Goal: Information Seeking & Learning: Find specific page/section

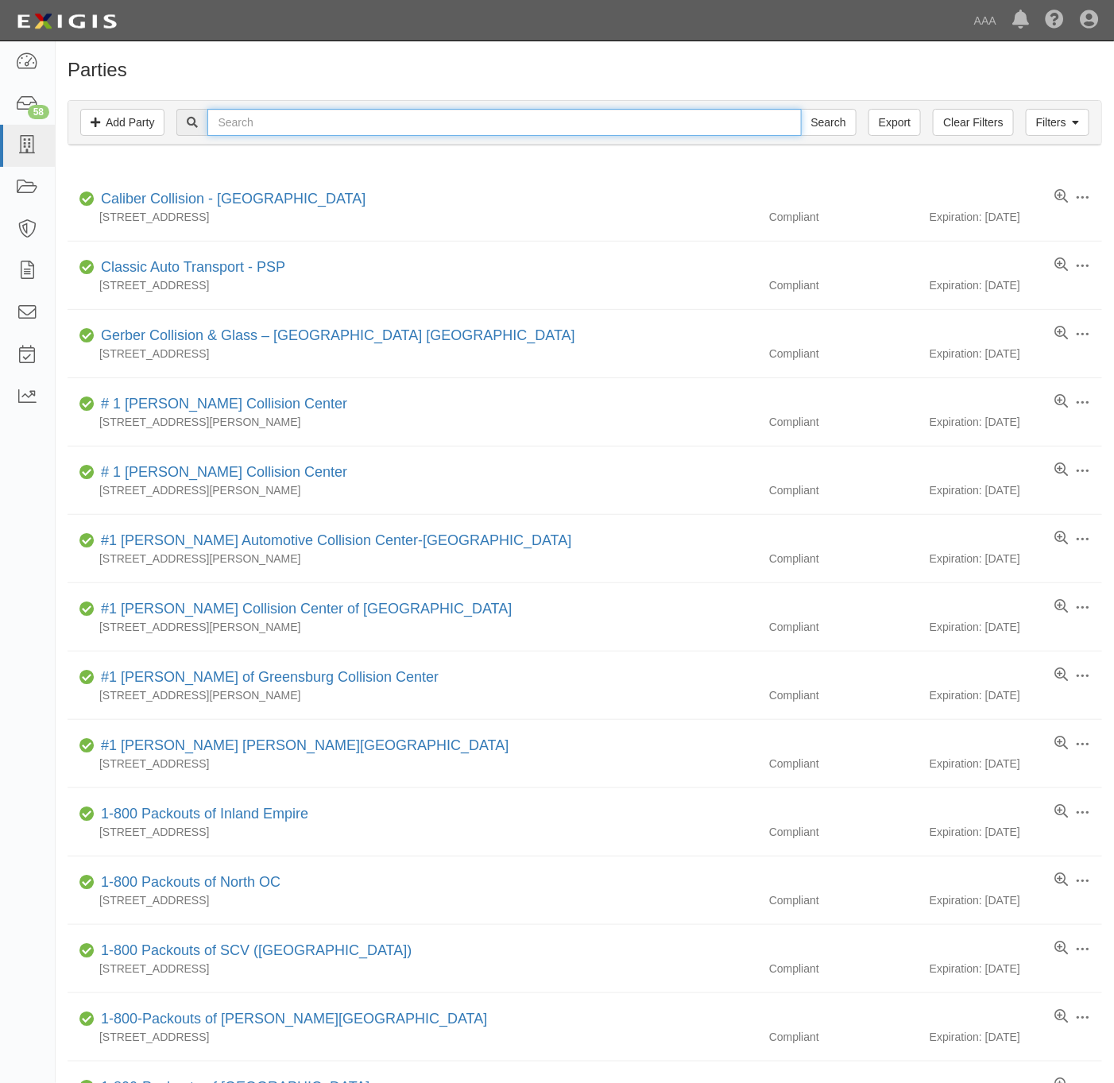
click at [356, 127] on input "text" at bounding box center [503, 122] width 593 height 27
click at [546, 120] on input "text" at bounding box center [503, 122] width 593 height 27
paste input "[PERSON_NAME] Towing"
type input "Sander's Towing"
click at [851, 124] on input "Search" at bounding box center [829, 122] width 56 height 27
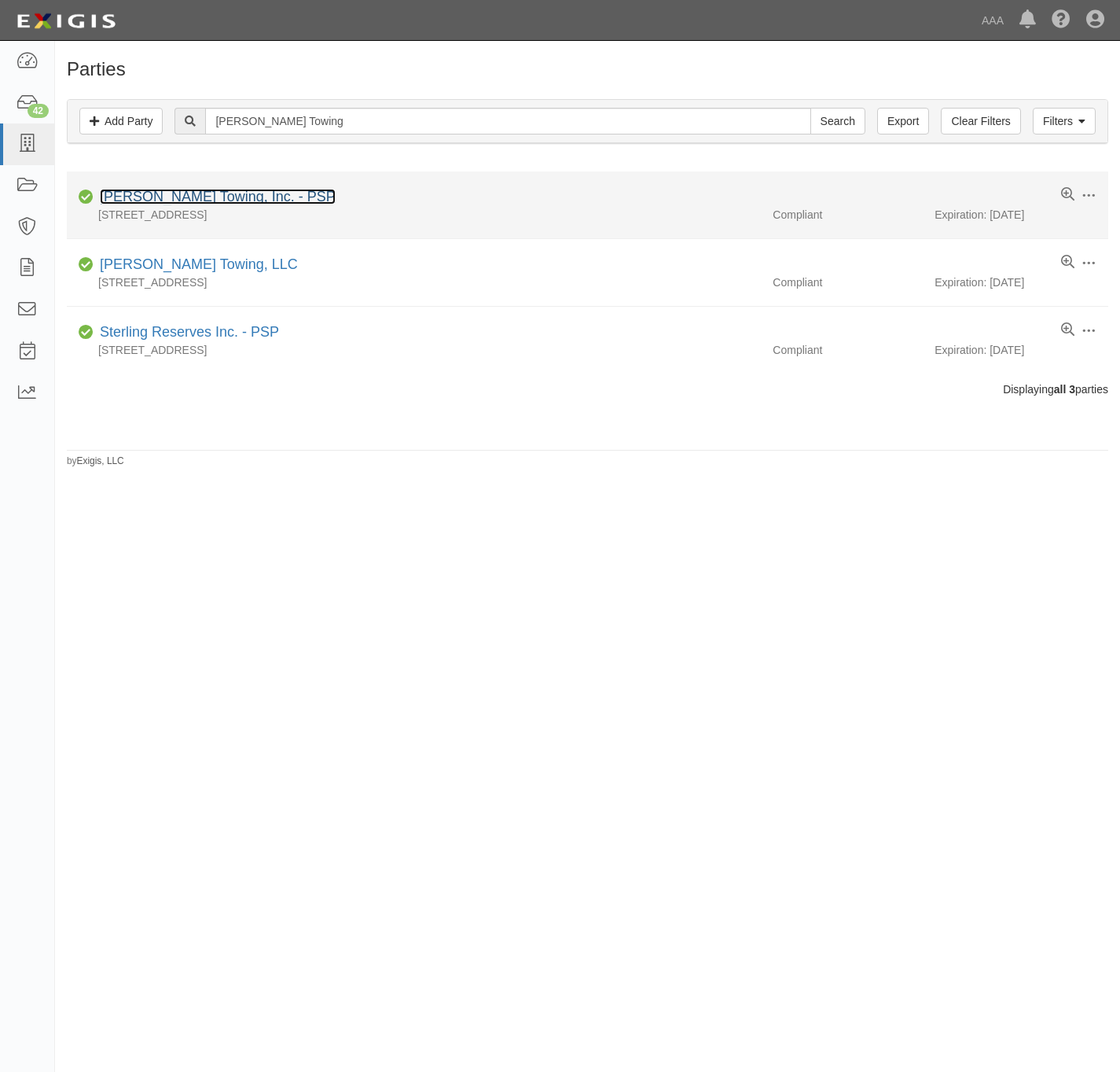
click at [189, 194] on link "[PERSON_NAME] Towing, Inc. - PSP" at bounding box center [218, 197] width 235 height 16
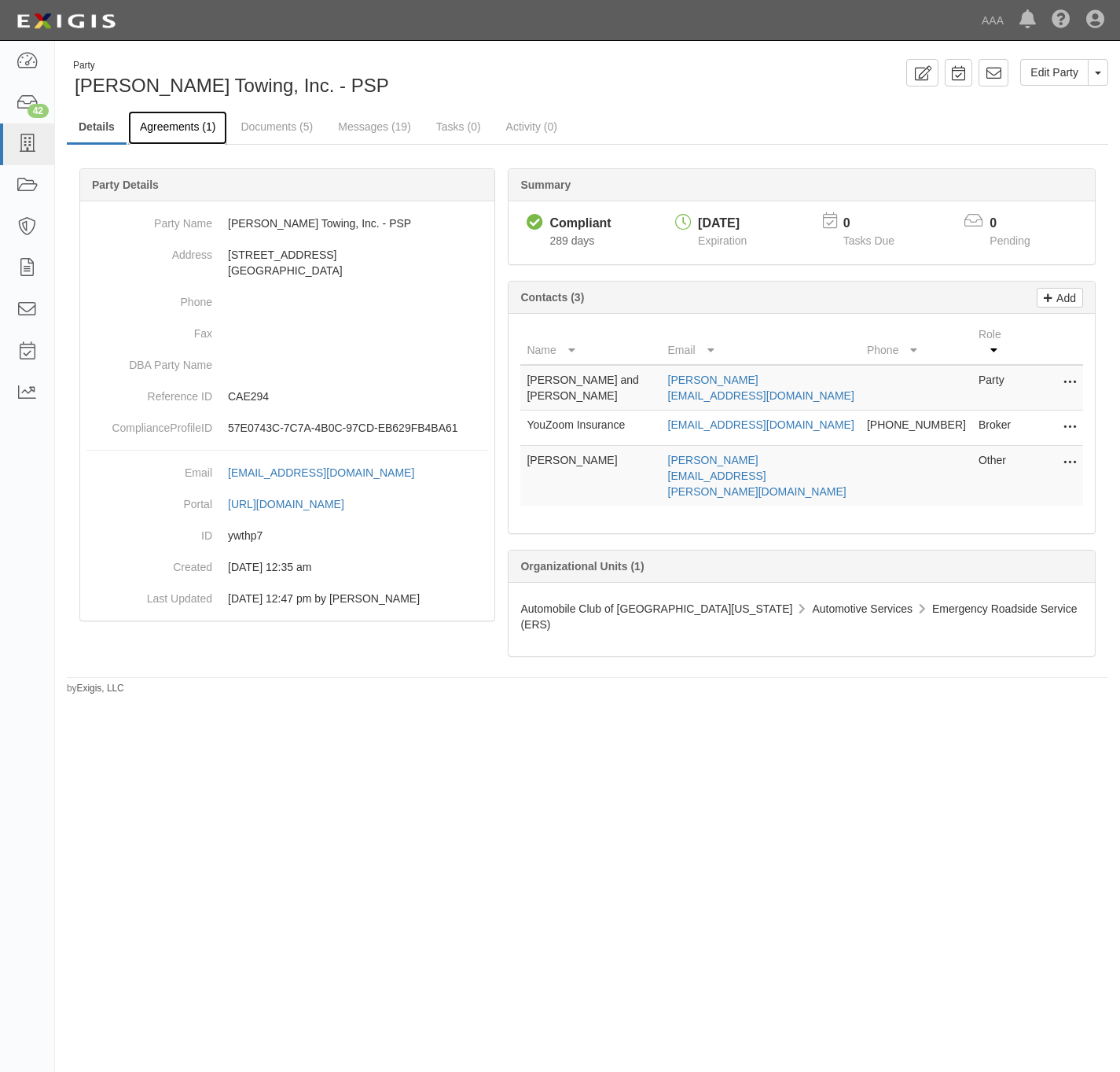
click at [191, 128] on link "Agreements (1)" at bounding box center [177, 128] width 99 height 34
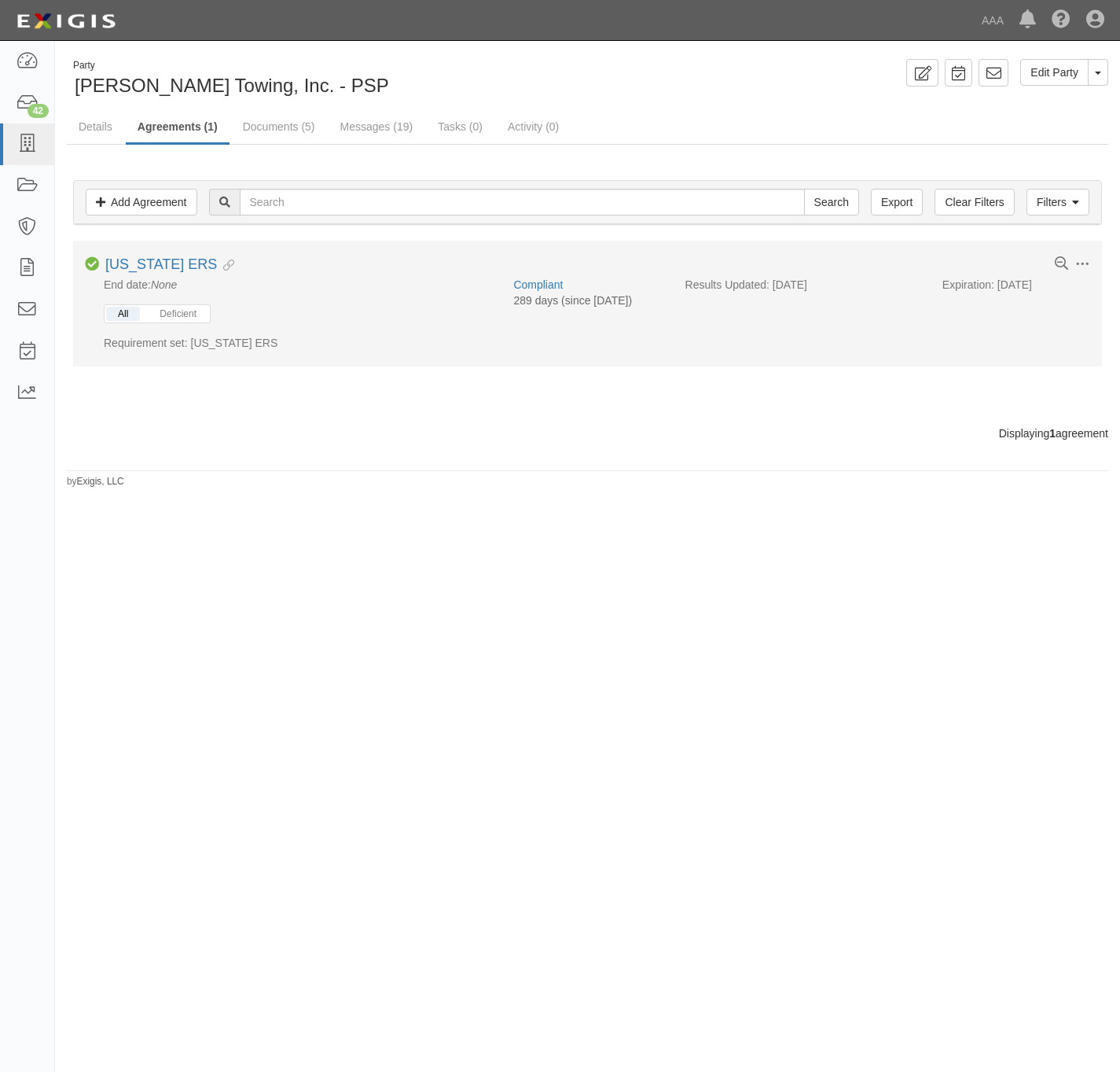
click at [119, 319] on button "All" at bounding box center [123, 314] width 34 height 14
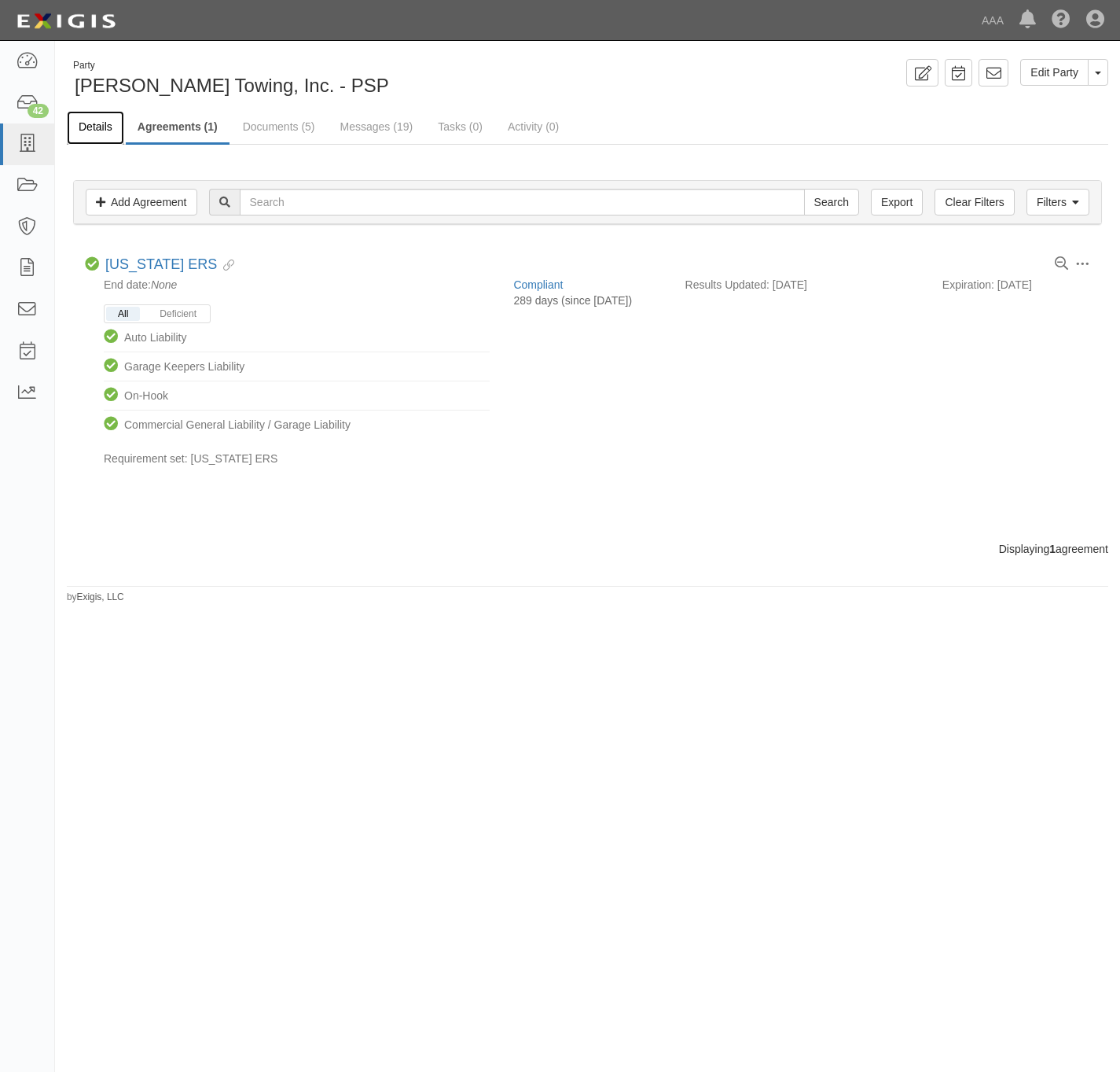
click at [87, 131] on link "Details" at bounding box center [96, 128] width 57 height 34
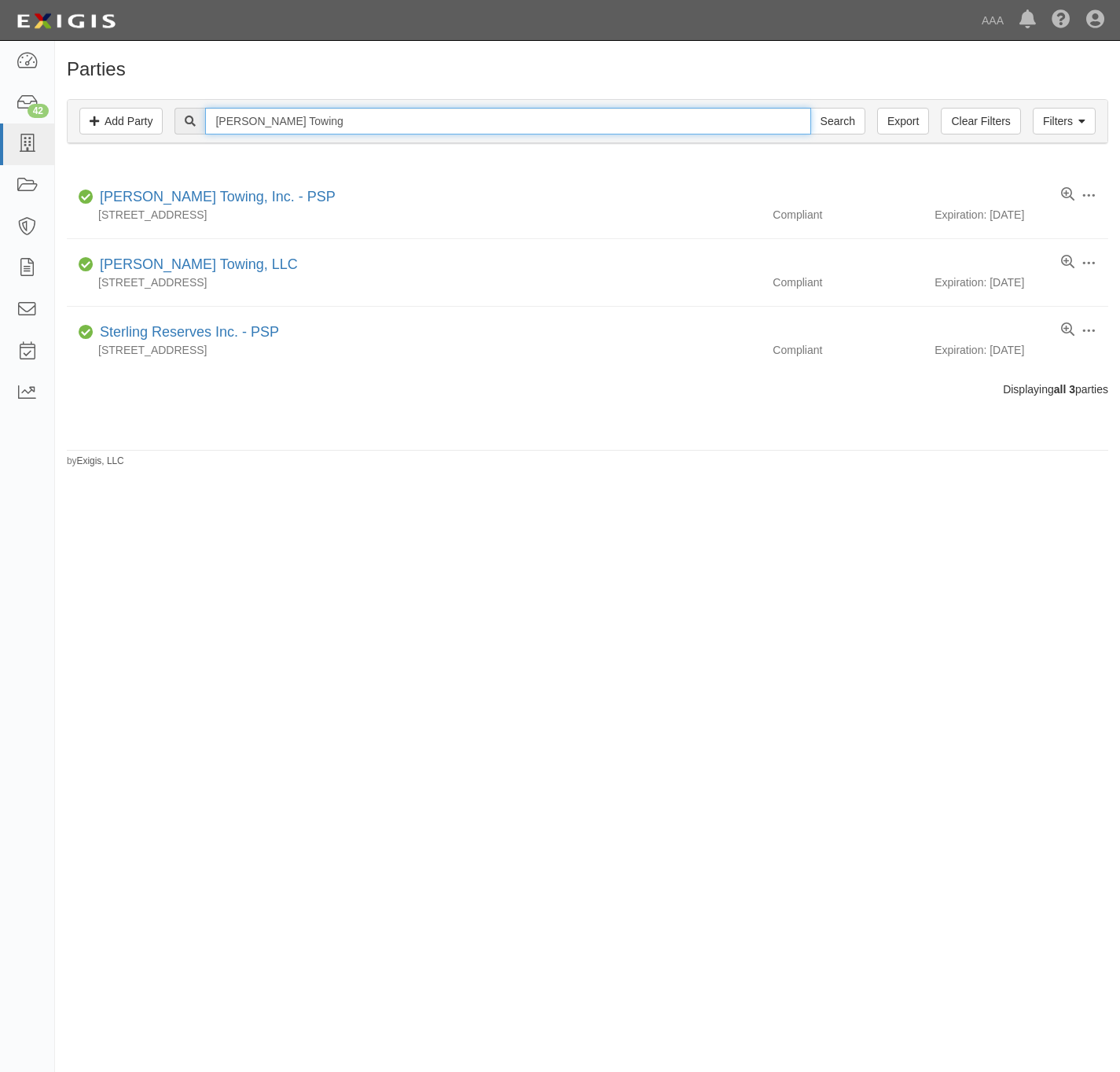
click at [304, 132] on input "Sander's Towing" at bounding box center [508, 121] width 606 height 27
type input "Sanders lock and key"
click at [810, 108] on input "Search" at bounding box center [838, 121] width 55 height 27
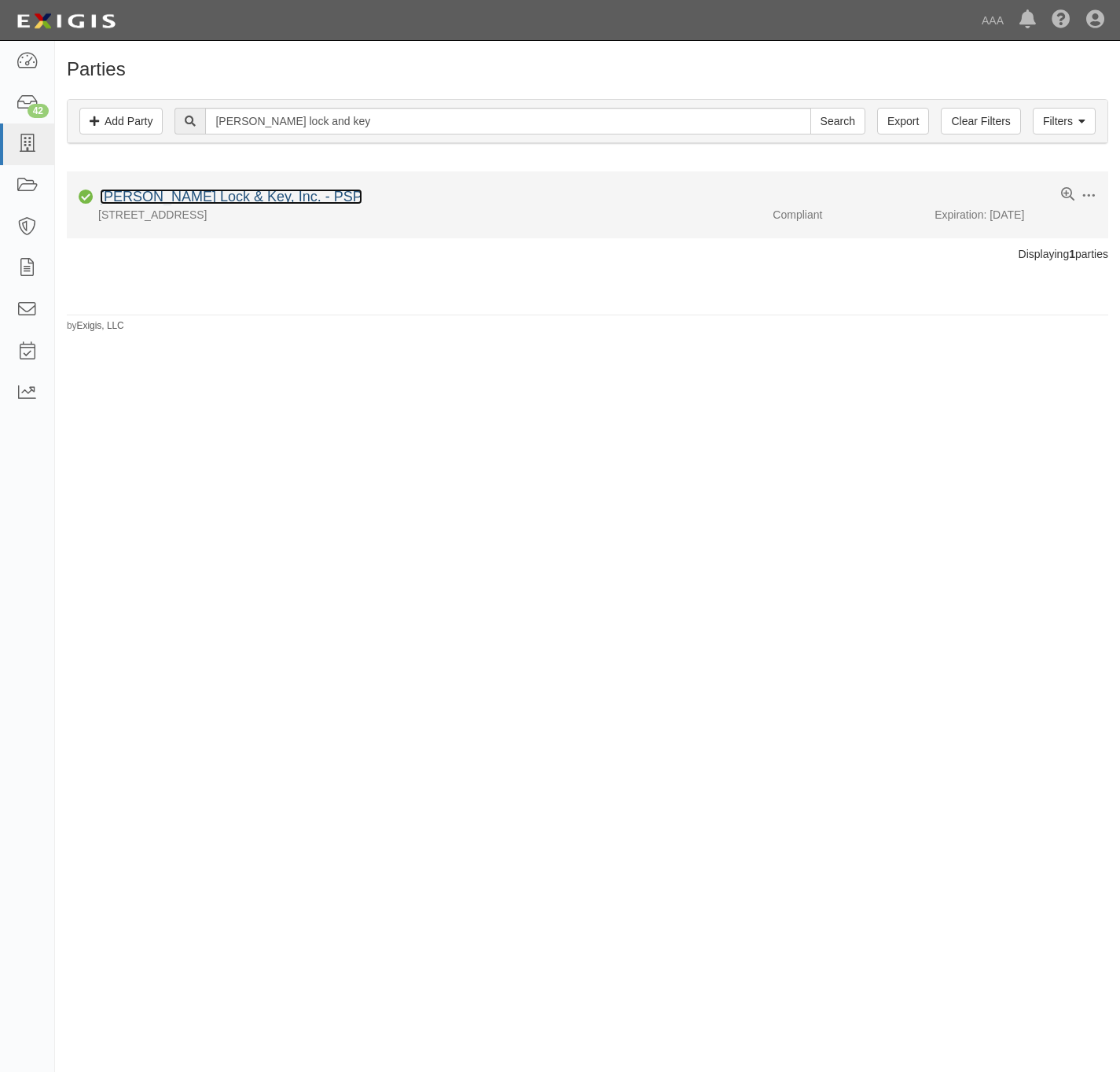
click at [187, 196] on link "[PERSON_NAME] Lock & Key, Inc. - PSP" at bounding box center [231, 197] width 262 height 16
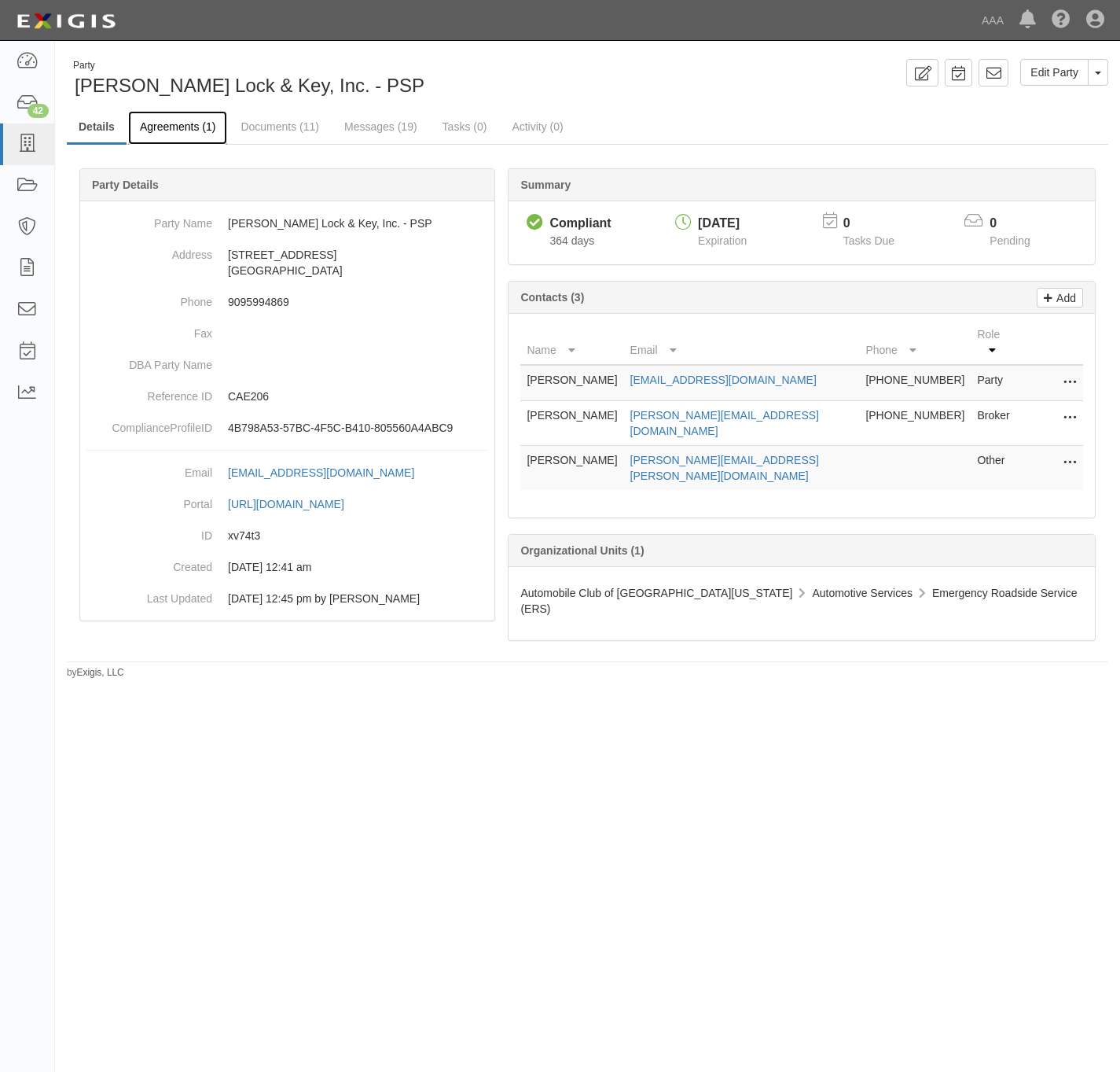
click at [180, 119] on link "Agreements (1)" at bounding box center [177, 128] width 99 height 34
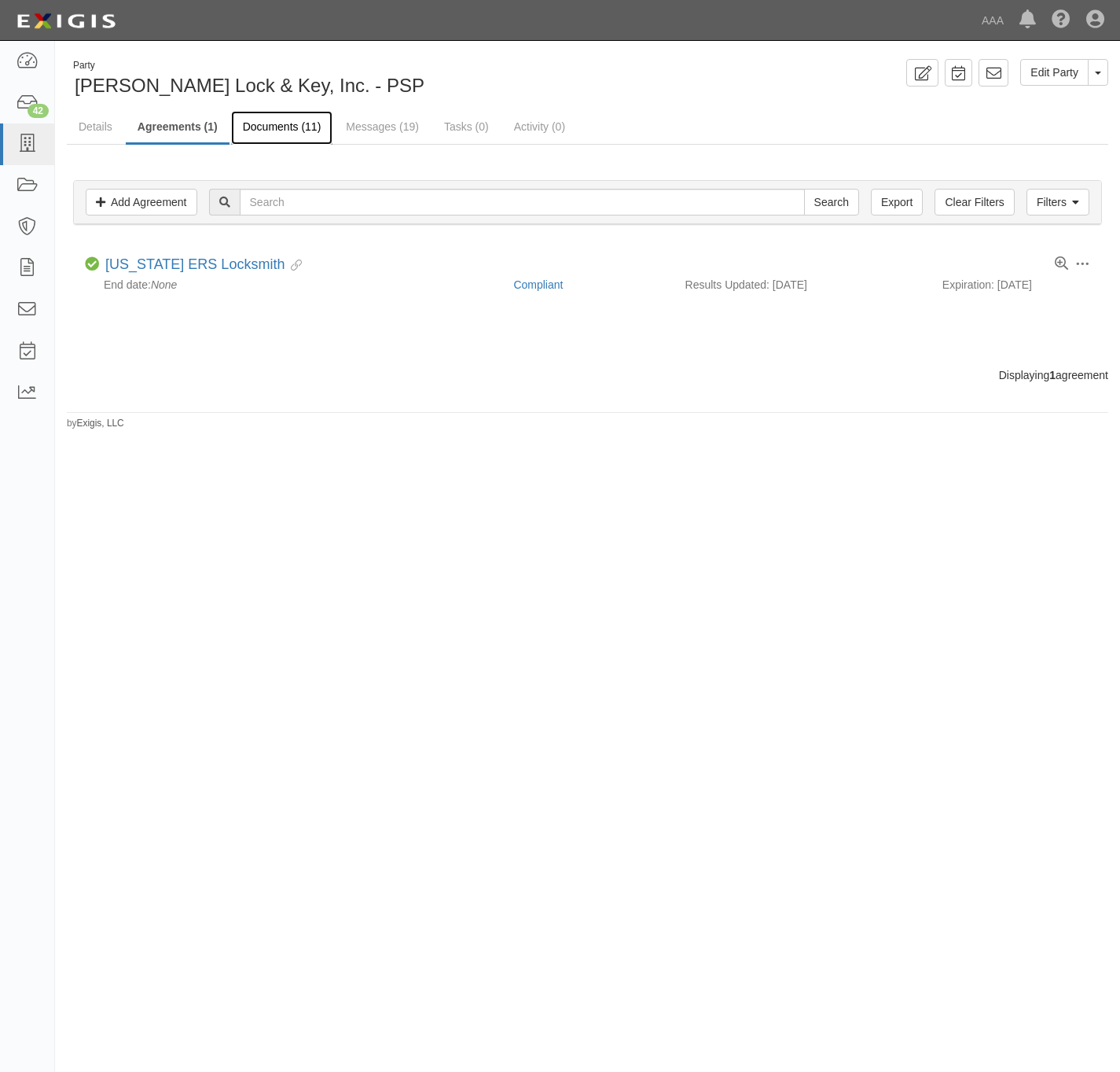
click at [300, 128] on link "Documents (11)" at bounding box center [282, 128] width 102 height 34
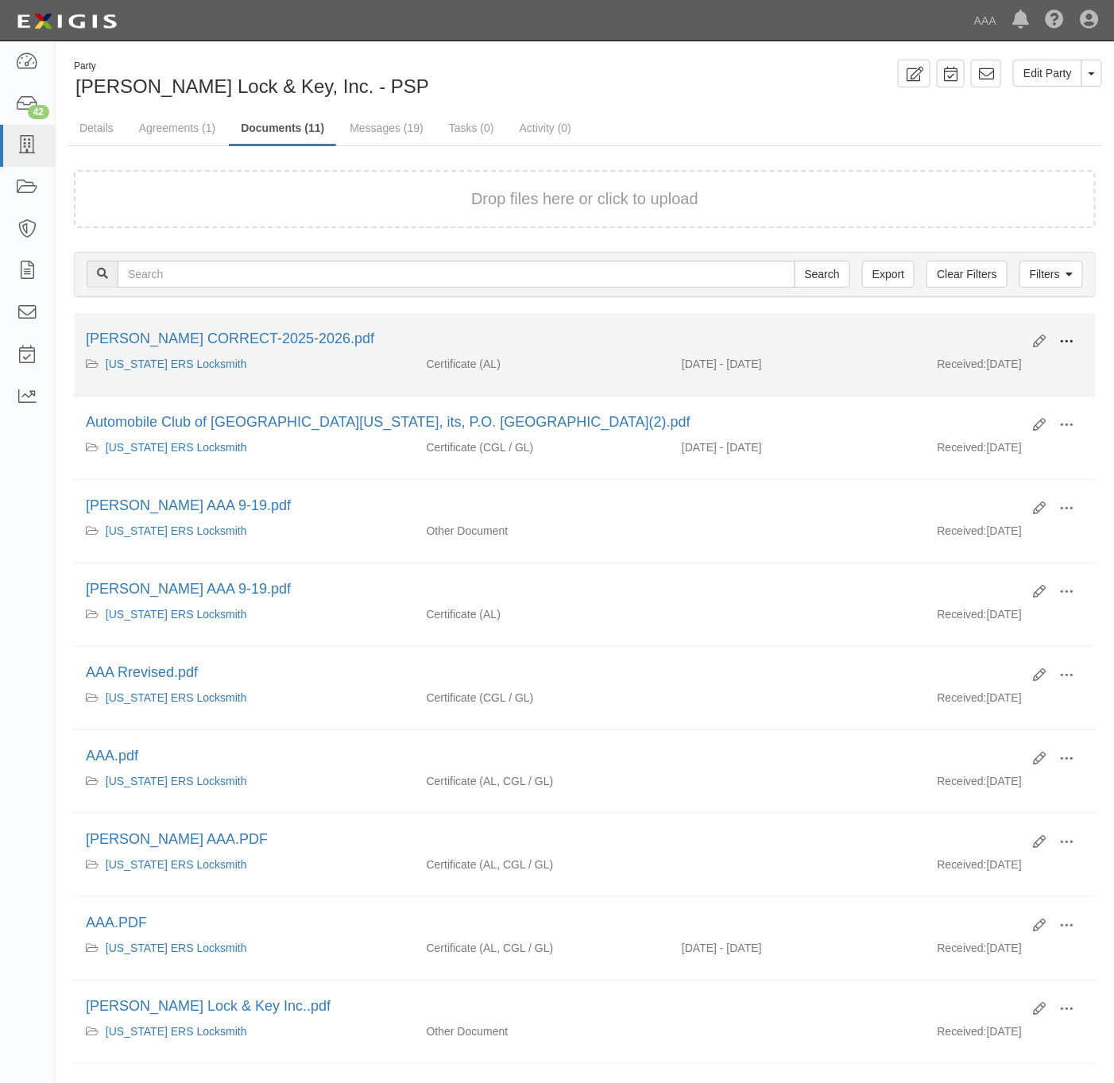
click at [1068, 338] on span at bounding box center [1066, 341] width 14 height 14
click at [1013, 368] on link "View" at bounding box center [989, 364] width 126 height 29
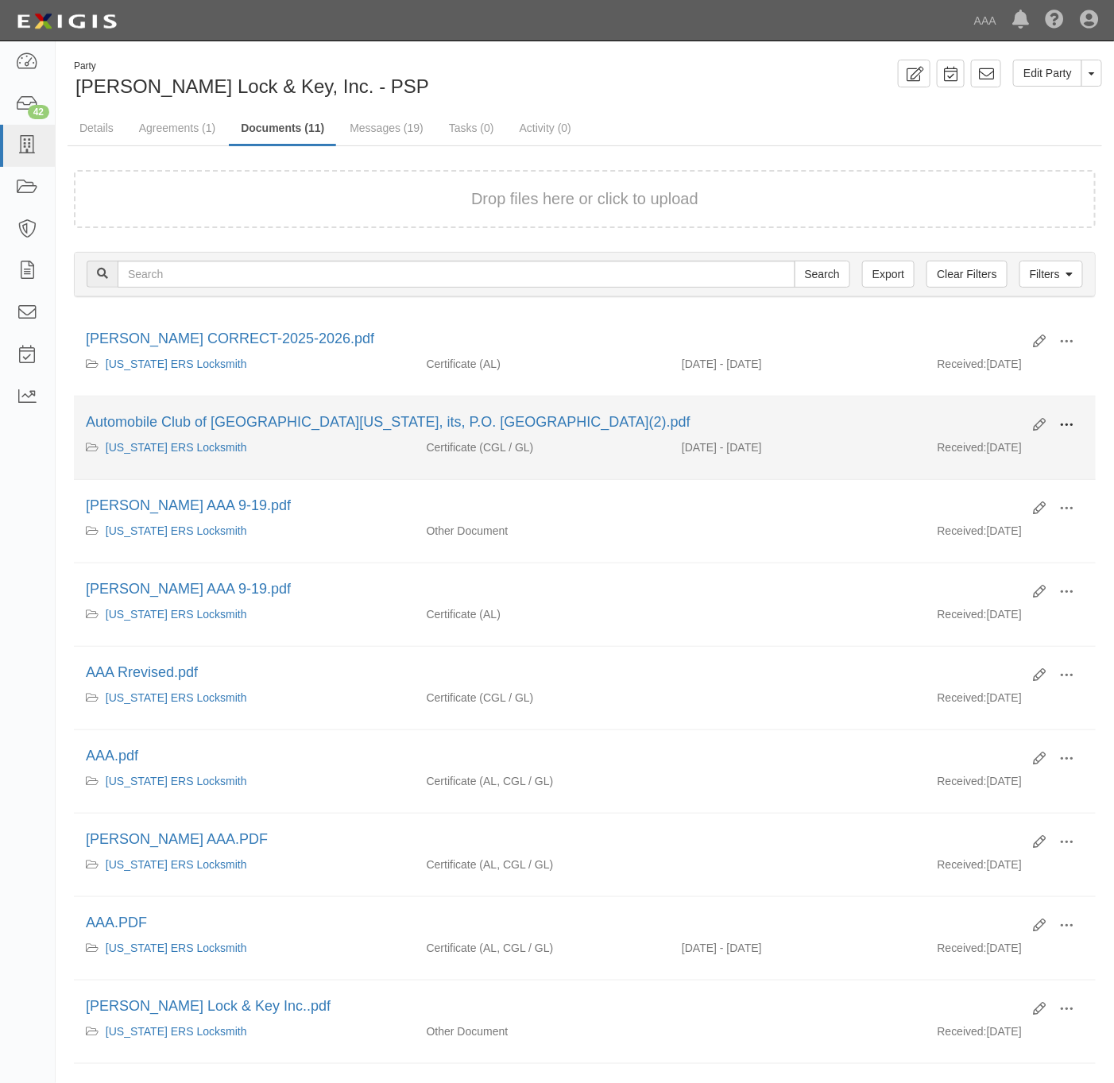
click at [1073, 431] on span at bounding box center [1066, 425] width 14 height 14
click at [996, 446] on link "View" at bounding box center [989, 448] width 126 height 29
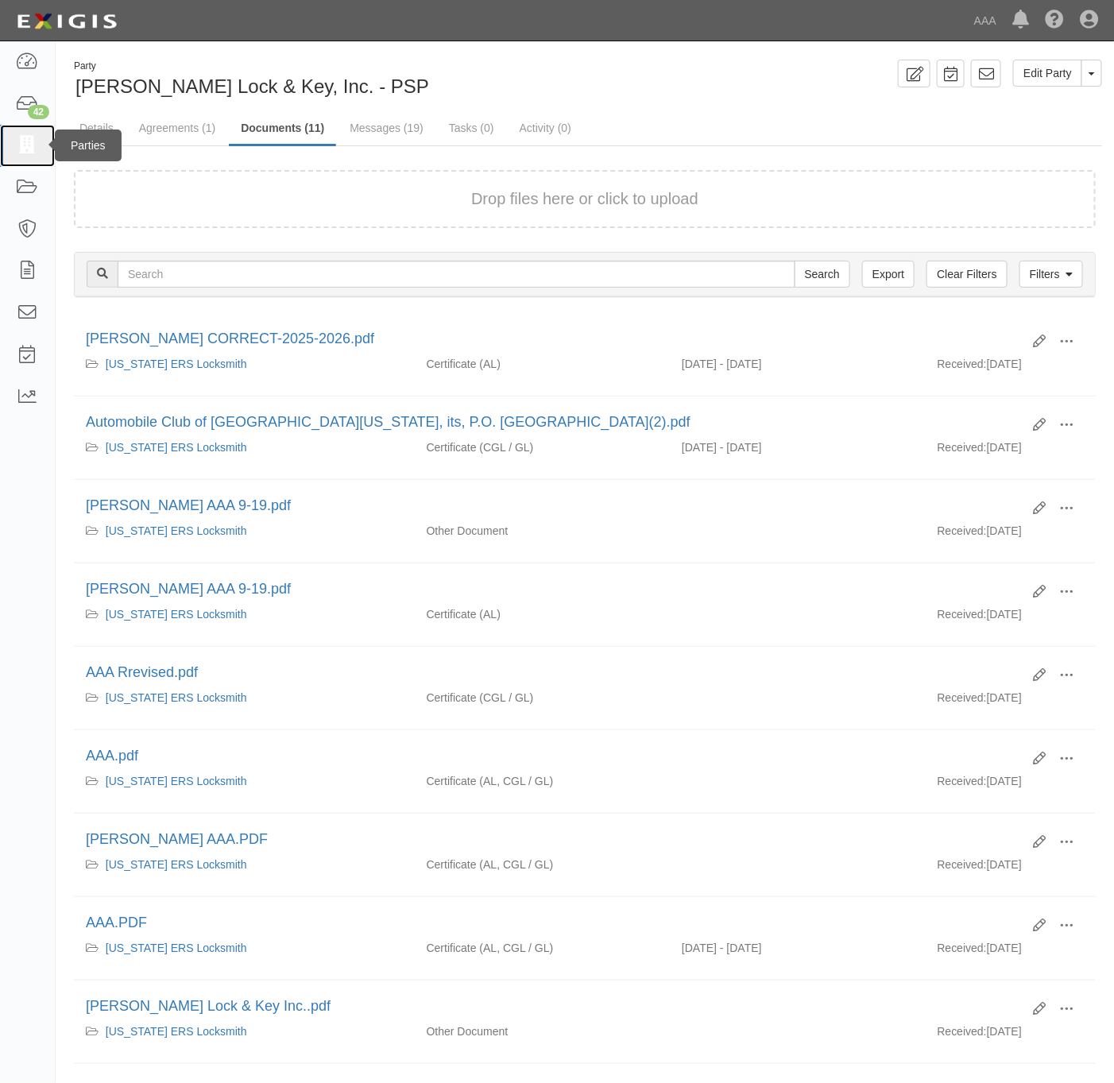
click at [29, 144] on icon at bounding box center [27, 146] width 22 height 18
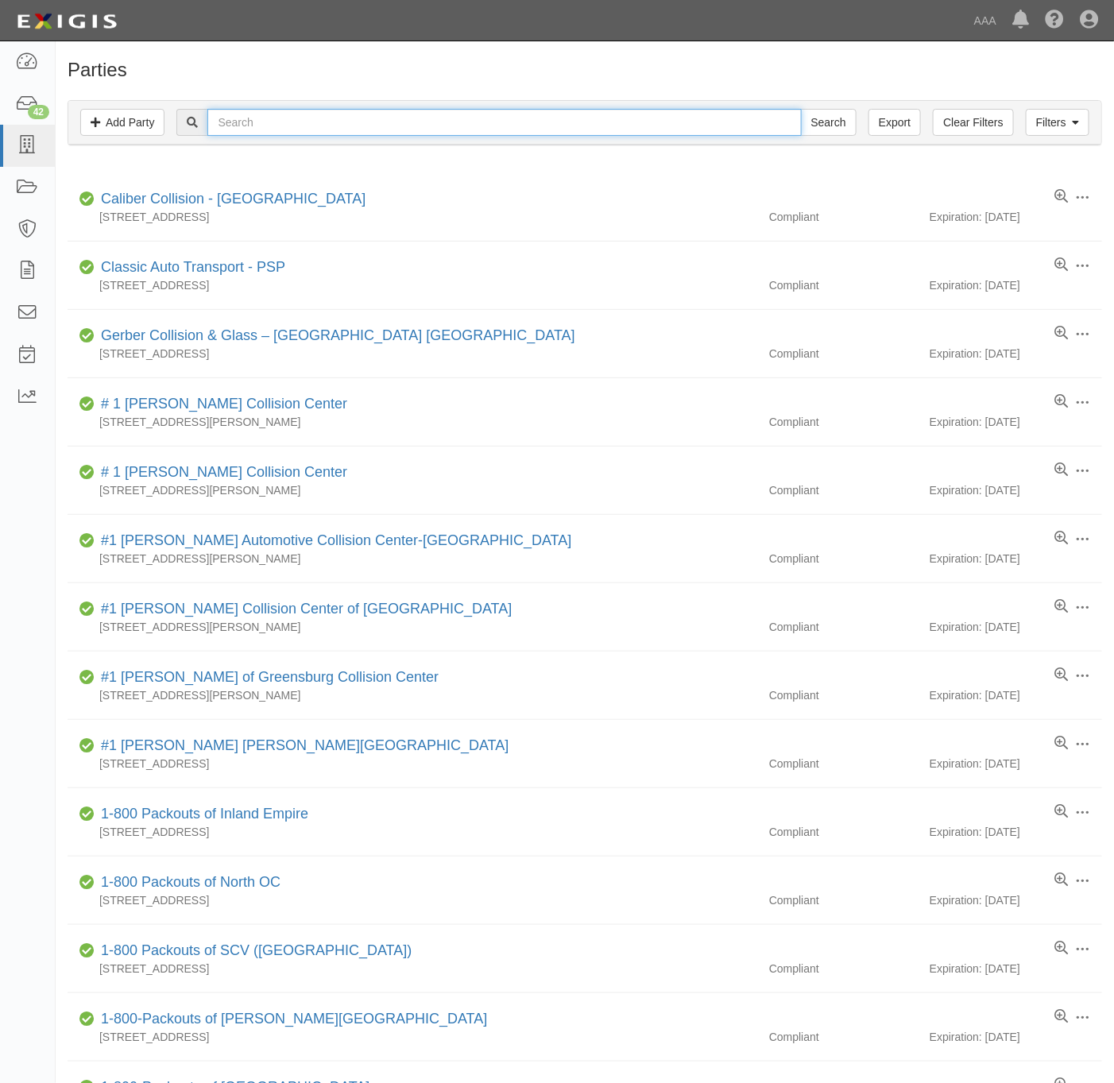
click at [560, 129] on input "text" at bounding box center [503, 122] width 593 height 27
paste input "orth Park Lincoln"
type input "north Park Lincoln"
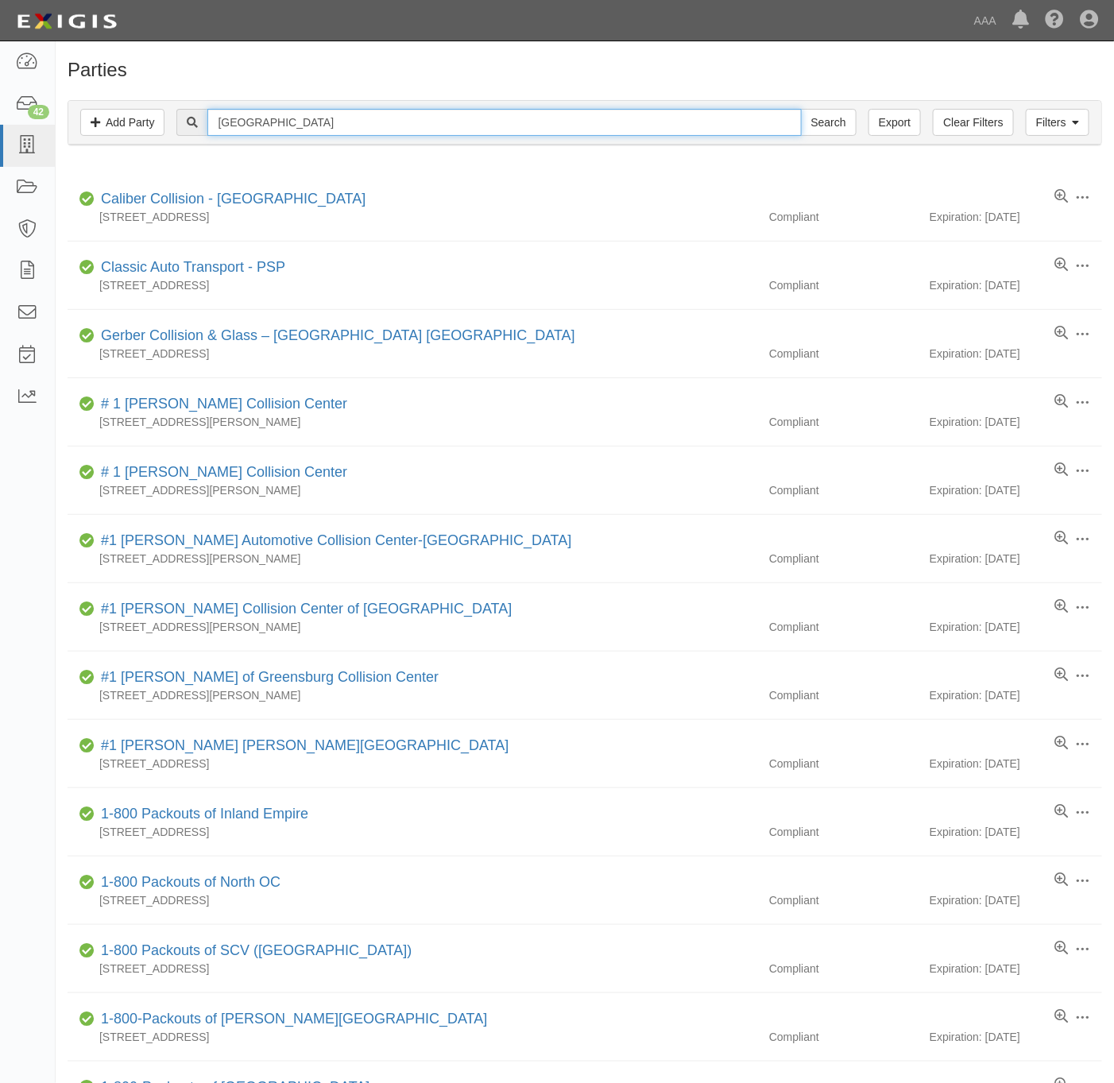
click at [801, 109] on input "Search" at bounding box center [829, 122] width 56 height 27
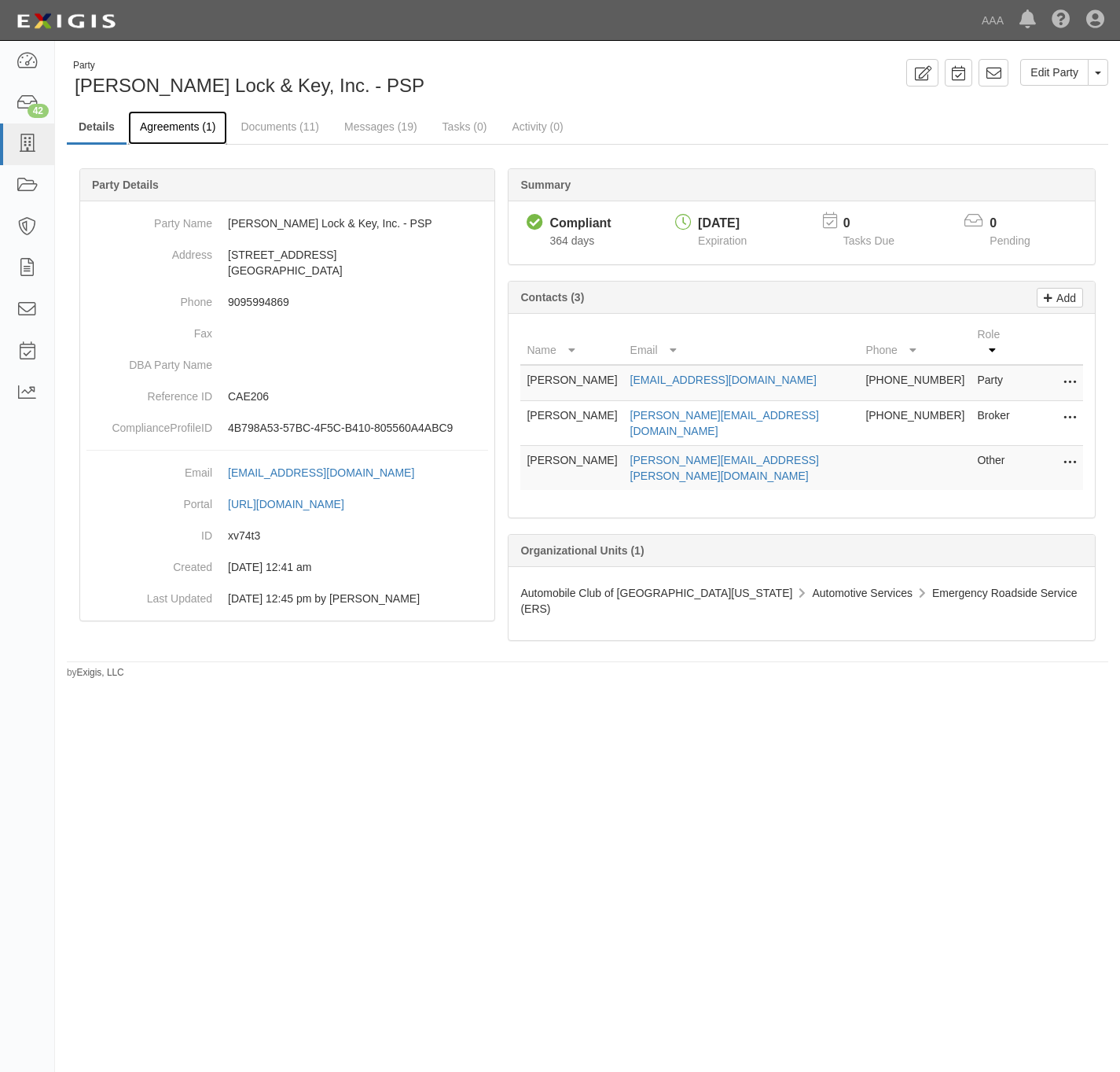
click at [161, 125] on link "Agreements (1)" at bounding box center [177, 128] width 99 height 34
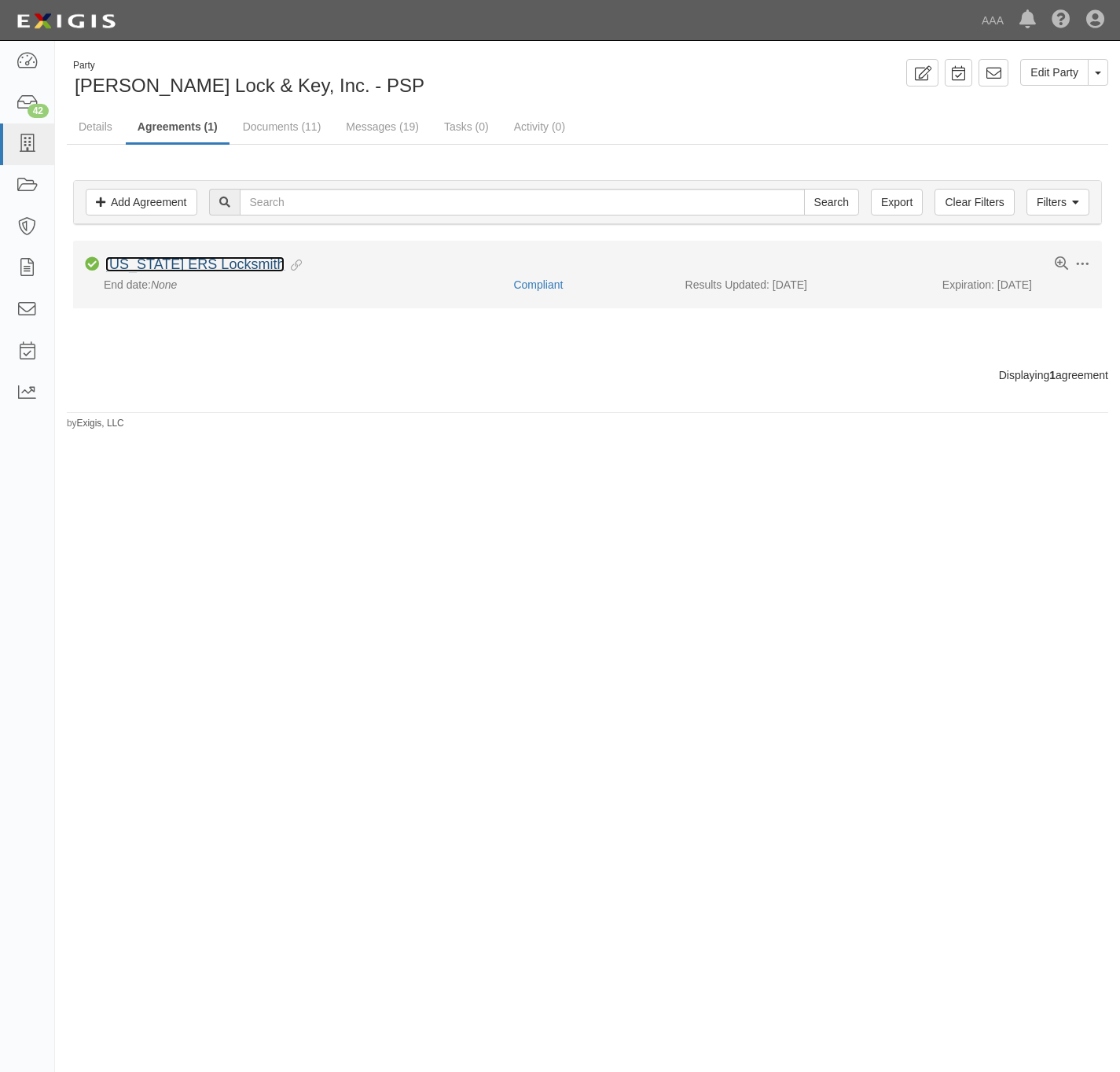
click at [187, 269] on link "[US_STATE] ERS Locksmith" at bounding box center [194, 264] width 179 height 16
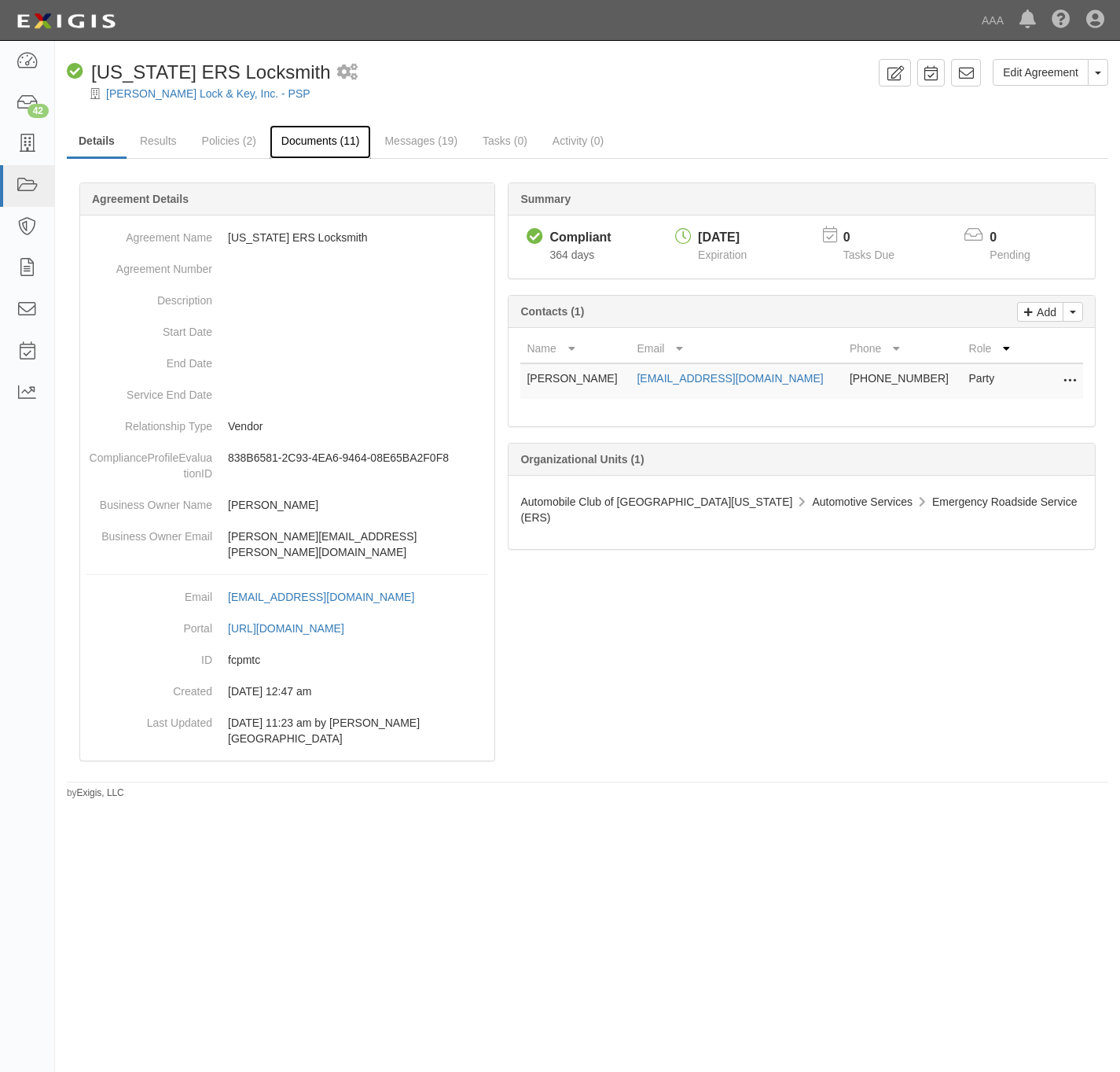
click at [300, 140] on link "Documents (11)" at bounding box center [320, 142] width 102 height 34
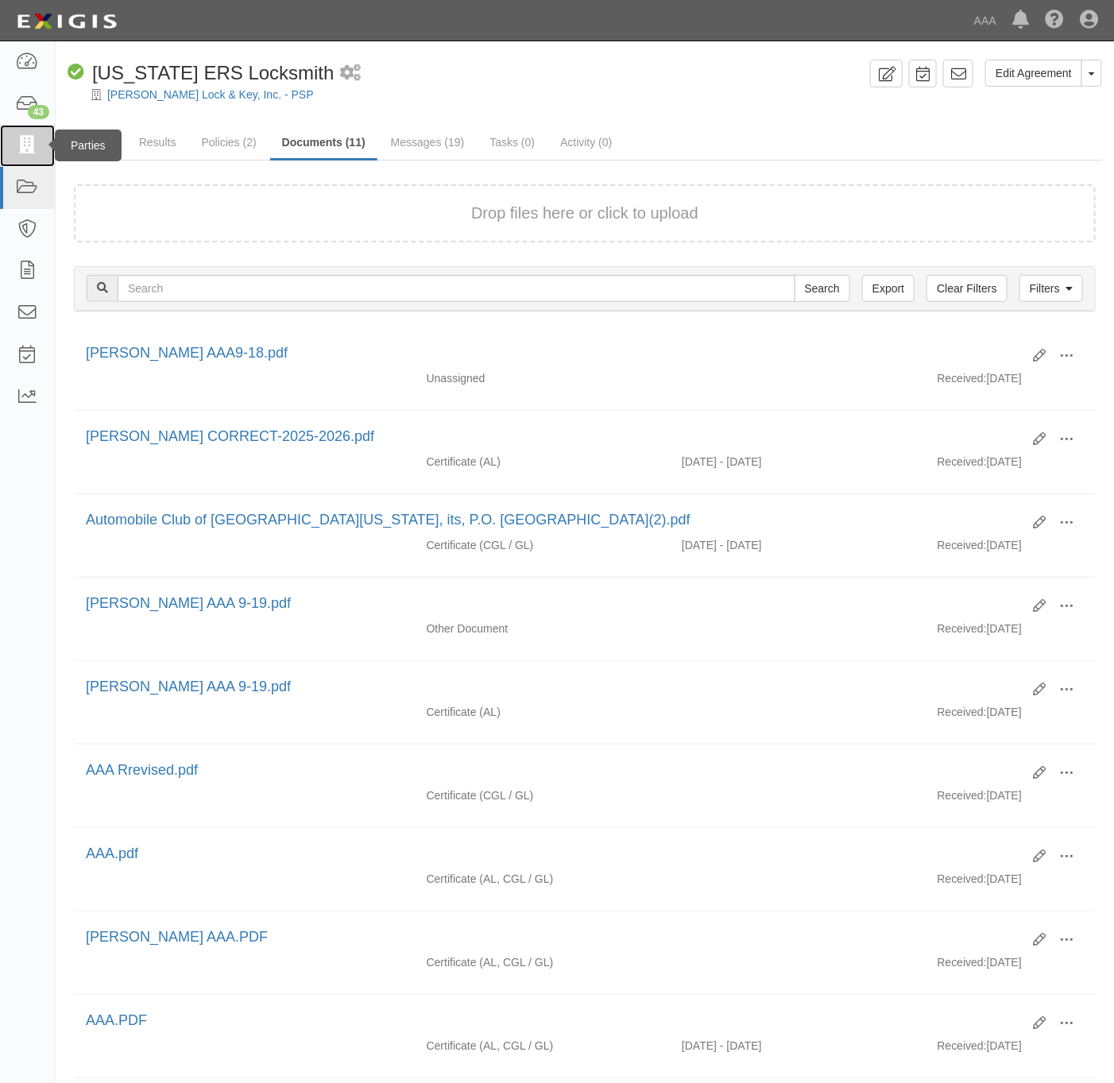
click at [24, 149] on icon at bounding box center [27, 146] width 22 height 18
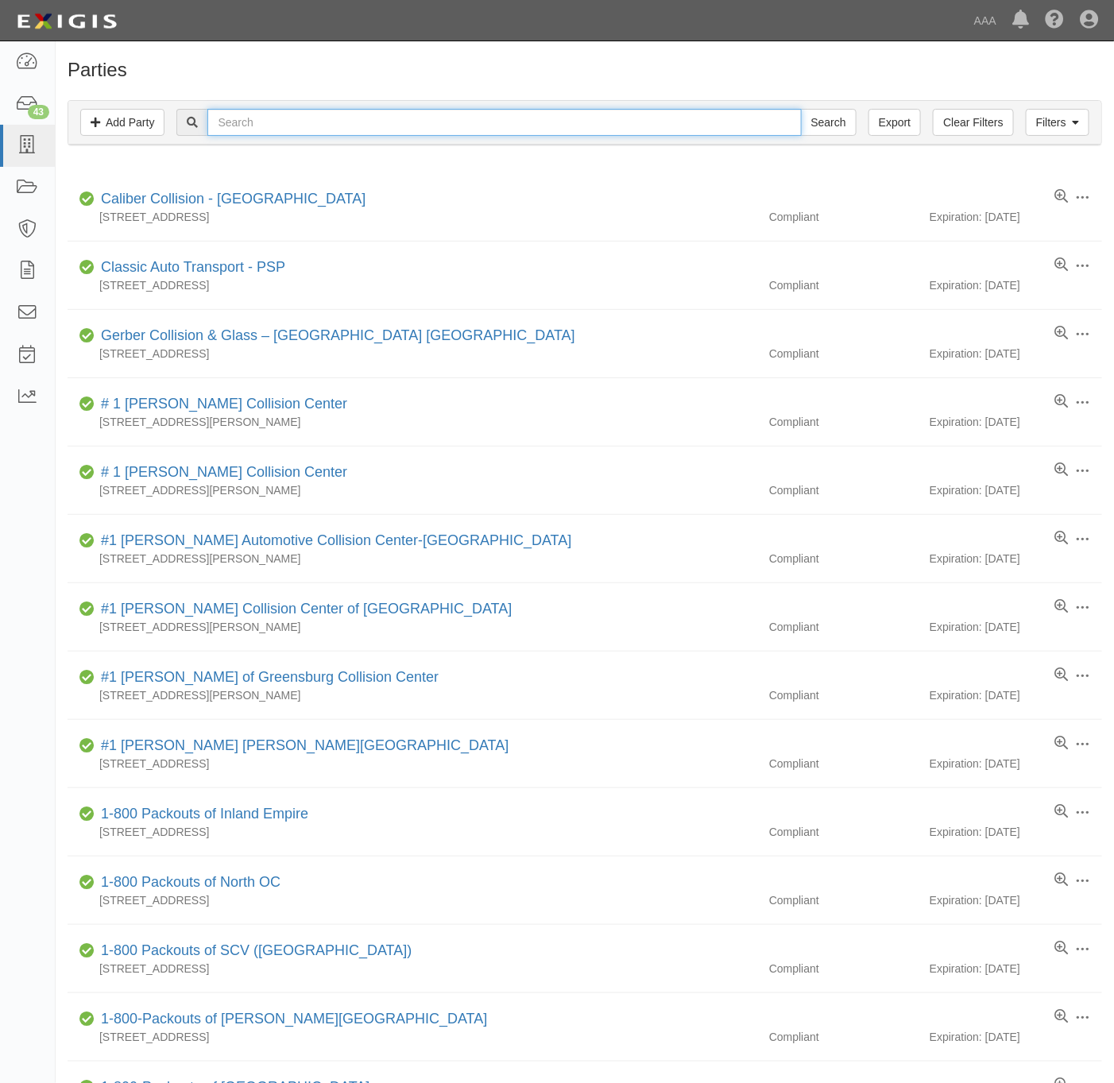
drag, startPoint x: 574, startPoint y: 127, endPoint x: 591, endPoint y: 127, distance: 16.7
click at [575, 126] on input "text" at bounding box center [503, 122] width 593 height 27
paste input "Bob Utter Kia"
type input "Bob Utter Kia"
click at [848, 132] on input "Search" at bounding box center [829, 122] width 56 height 27
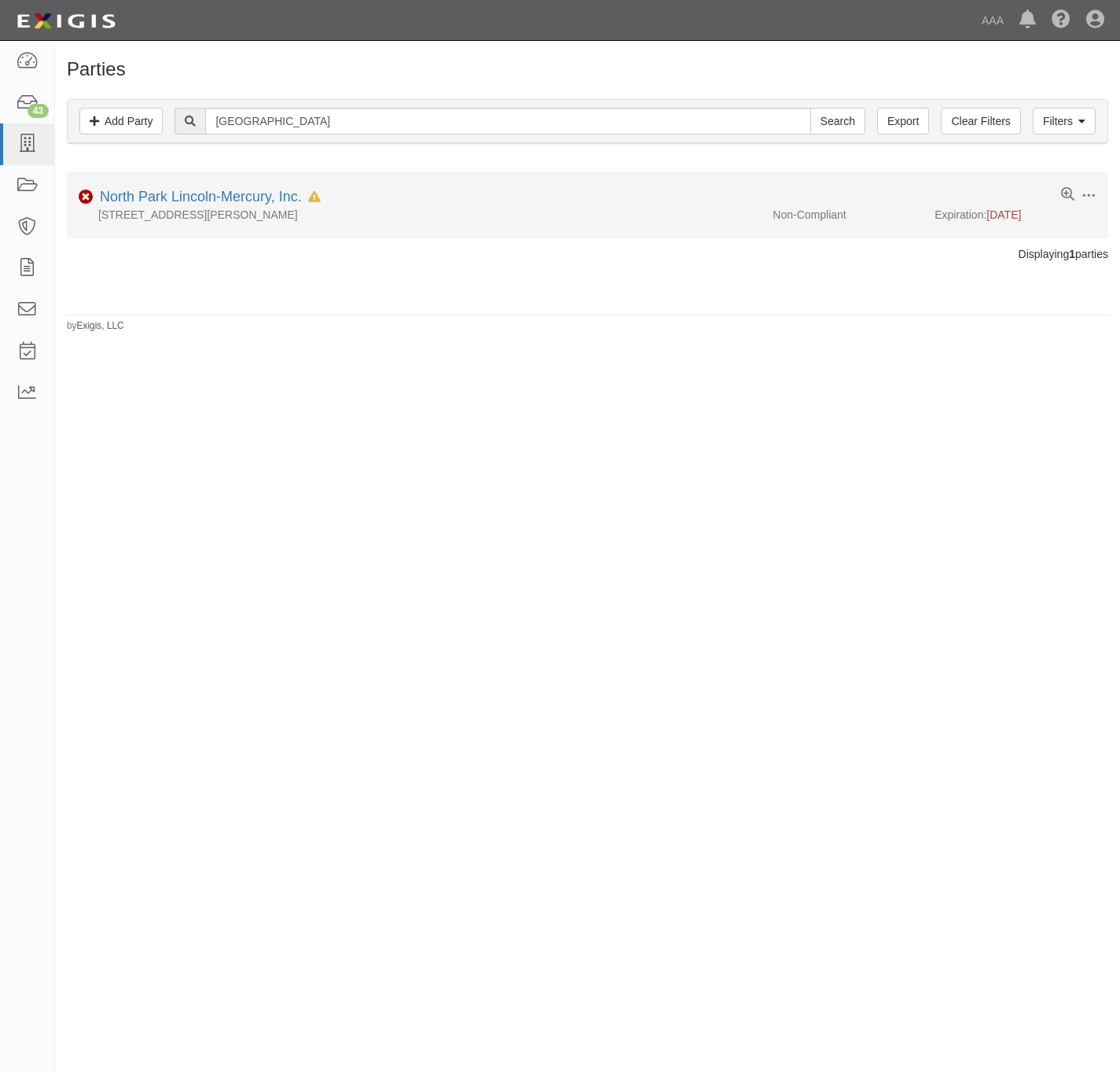
click at [201, 209] on div "9207 San Pedro Ave., San Antonio, TX 78216, United States" at bounding box center [415, 215] width 695 height 16
click at [224, 196] on link "North Park Lincoln-Mercury, Inc." at bounding box center [201, 197] width 202 height 16
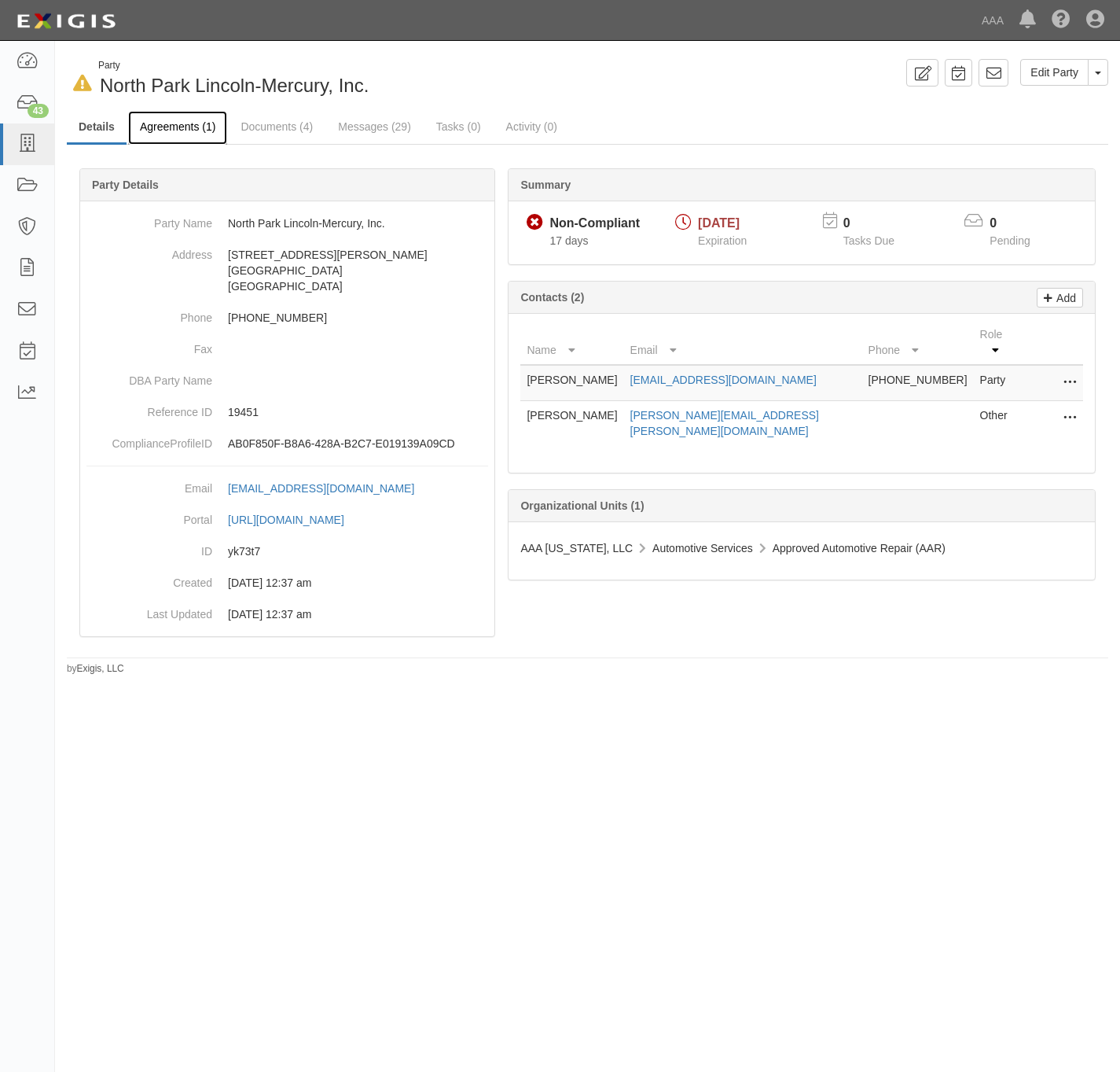
click at [166, 128] on link "Agreements (1)" at bounding box center [177, 128] width 99 height 34
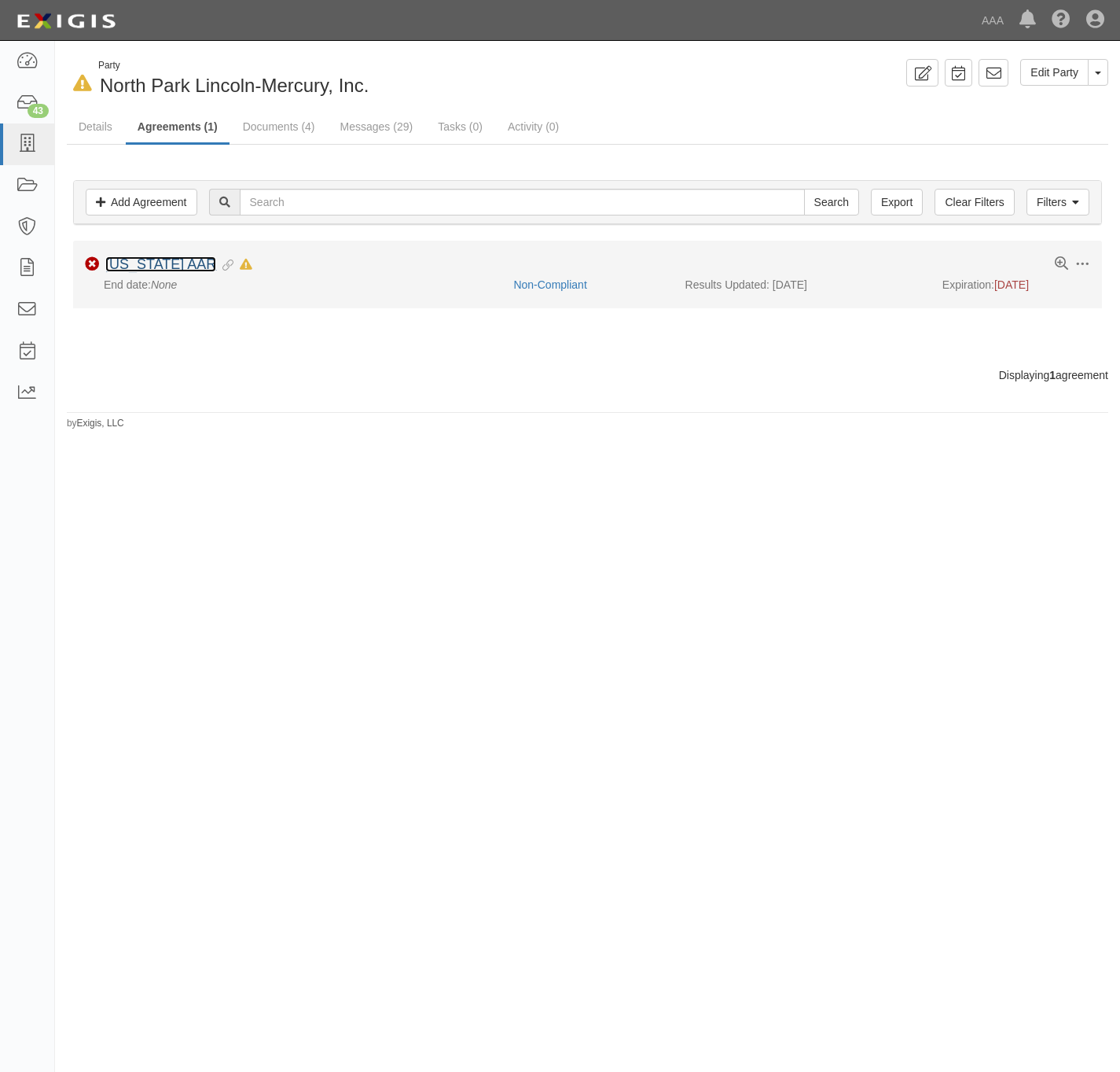
click at [158, 265] on link "Texas AAR" at bounding box center [160, 264] width 111 height 16
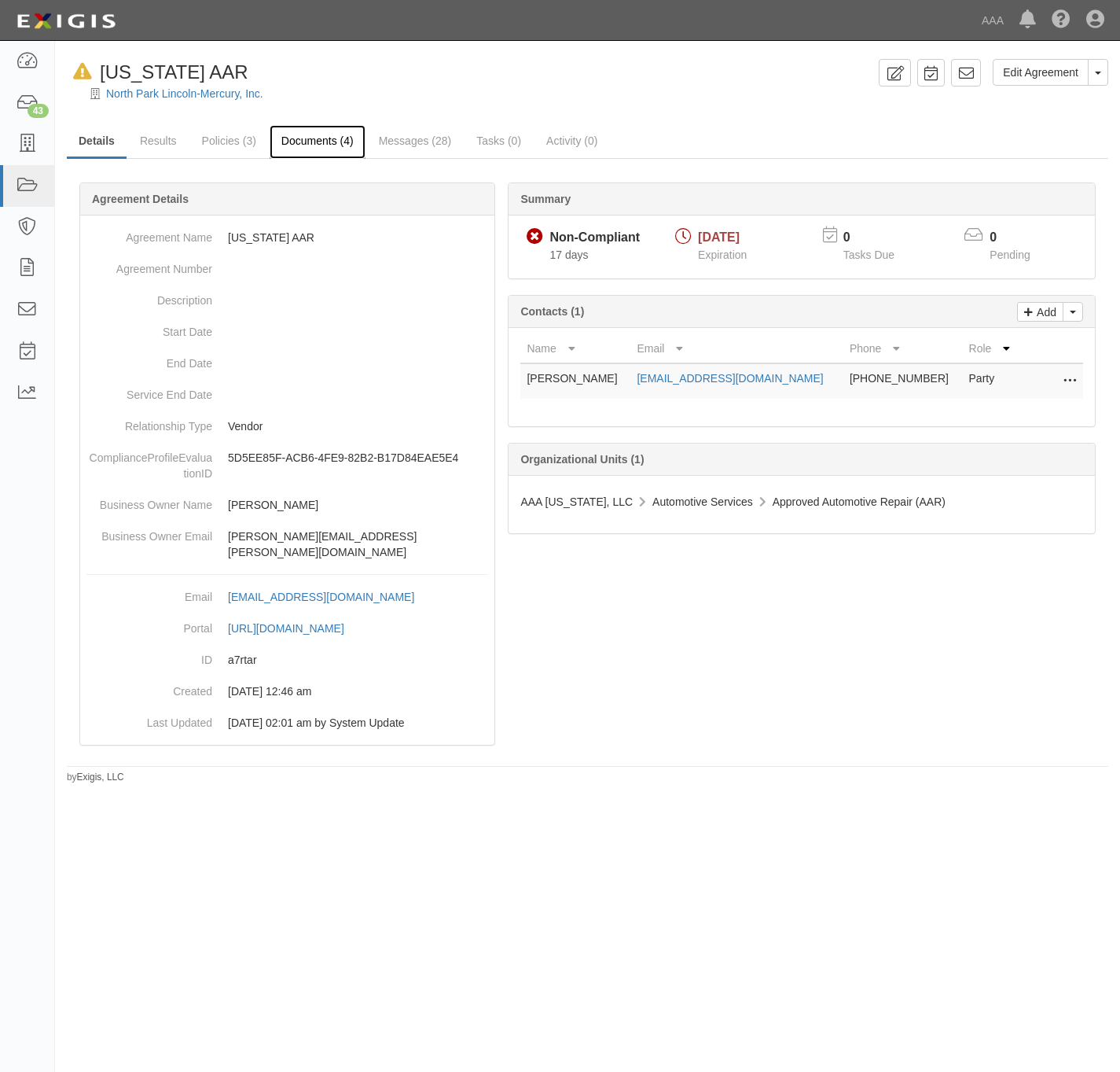
click at [326, 142] on link "Documents (4)" at bounding box center [317, 142] width 96 height 34
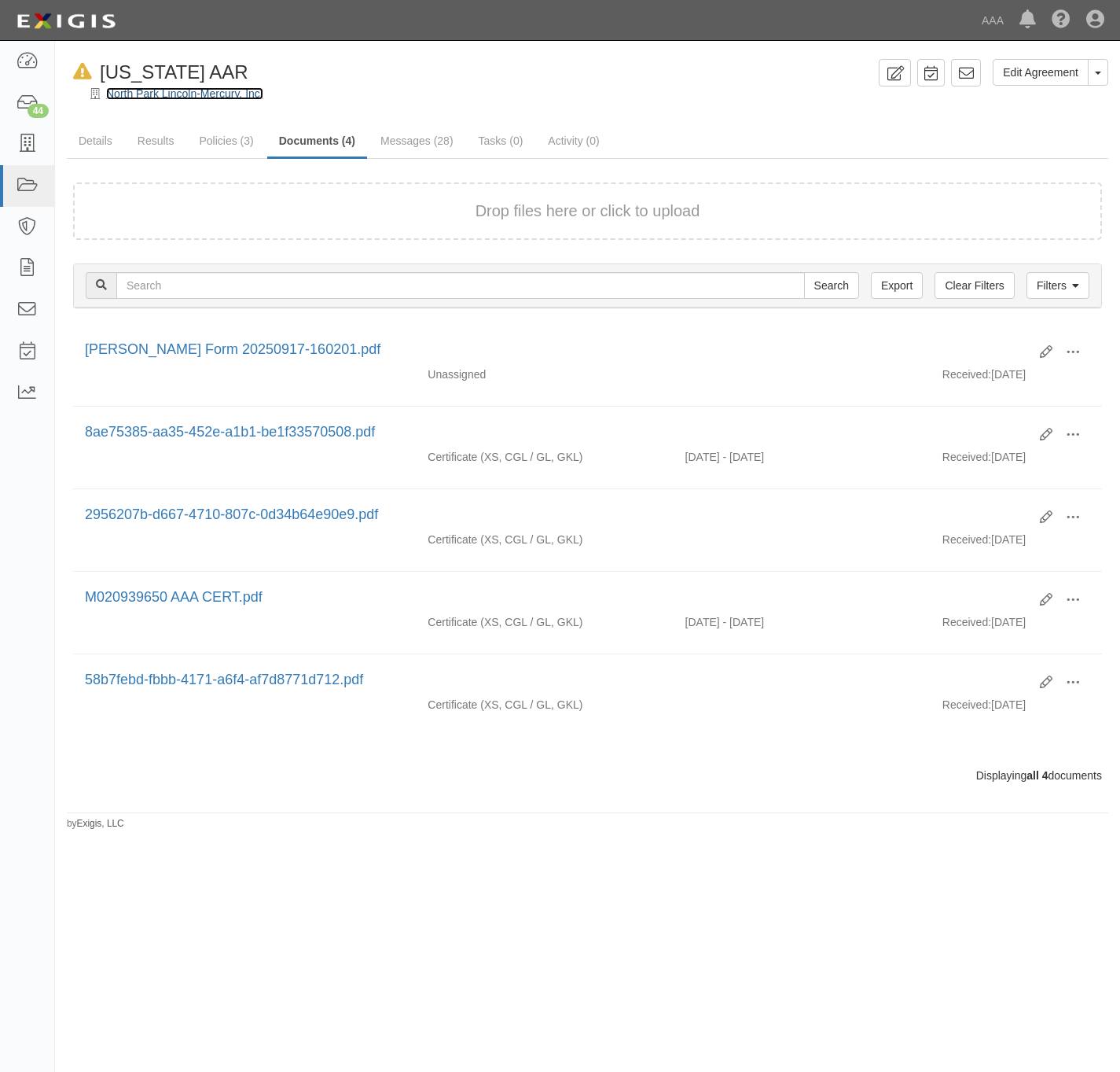
click at [151, 90] on link "North Park Lincoln-Mercury, Inc." at bounding box center [184, 93] width 157 height 13
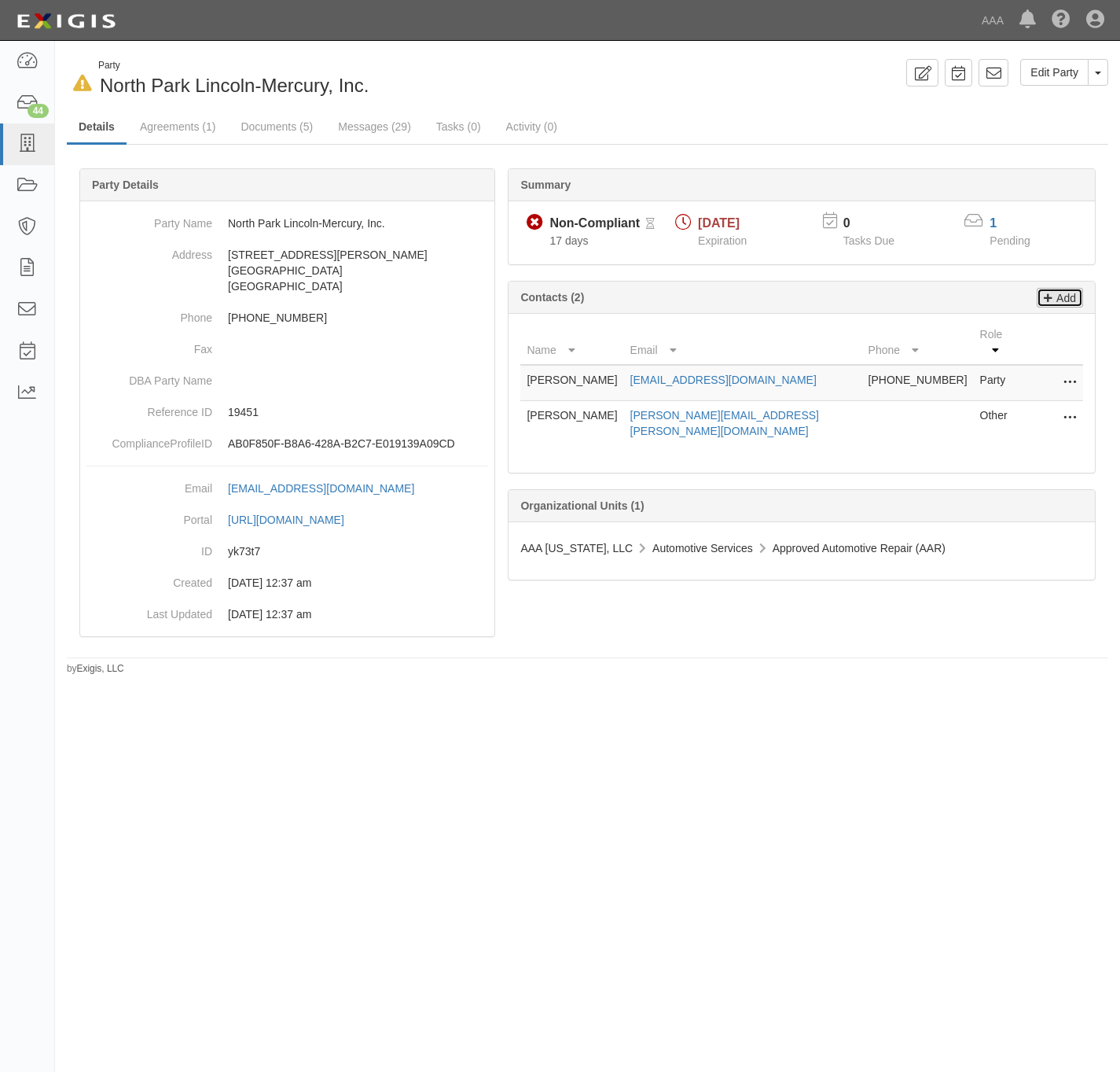
click at [1067, 295] on p "Add" at bounding box center [1065, 298] width 24 height 18
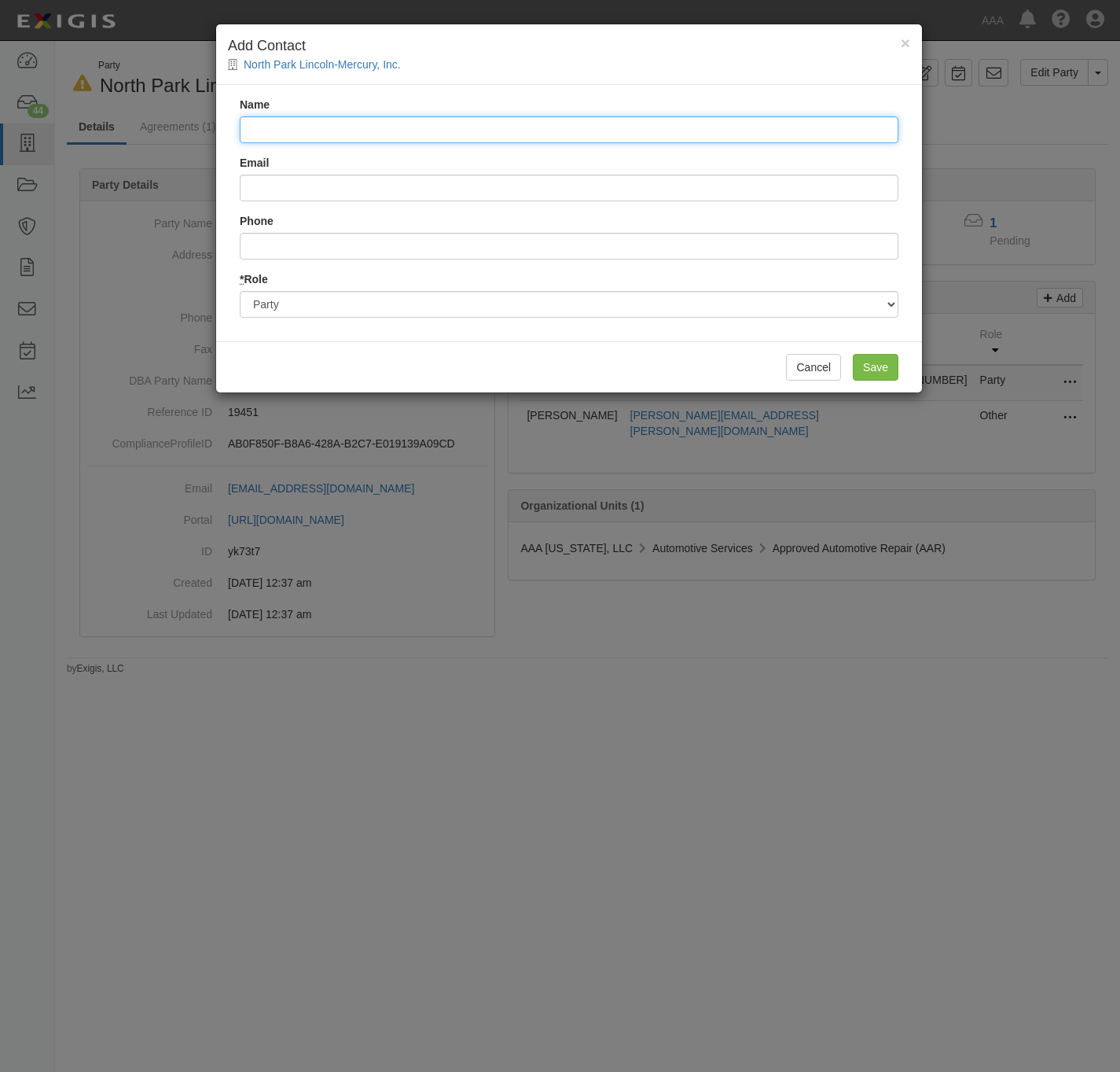
click at [332, 119] on input "Name" at bounding box center [569, 130] width 659 height 27
paste input "Katherine Roth"
type input "Katherine Roth"
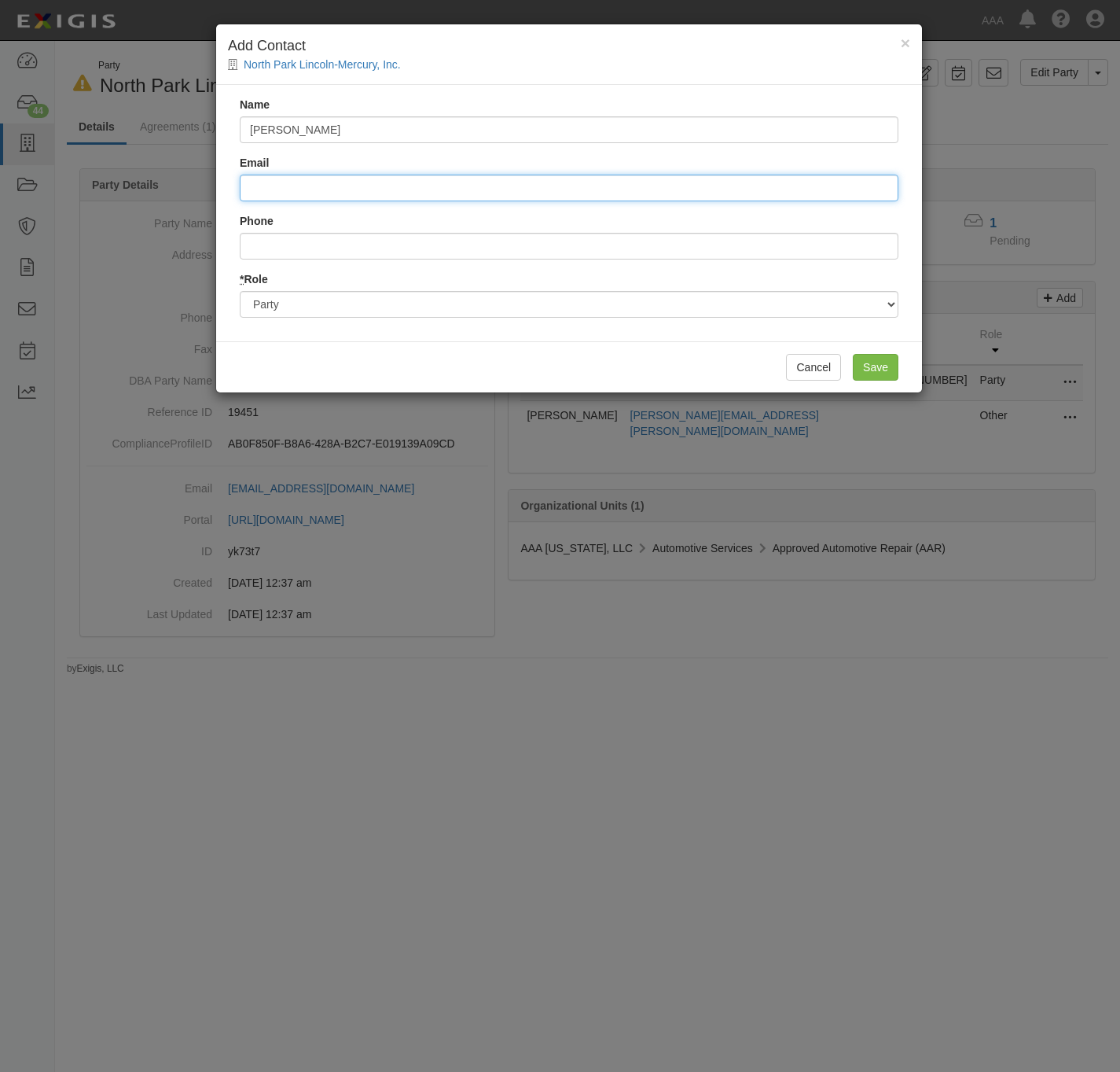
click at [265, 186] on input "Email" at bounding box center [569, 187] width 659 height 27
paste input "k.roth@walkerhughes.com"
type input "k.roth@walkerhughes.com"
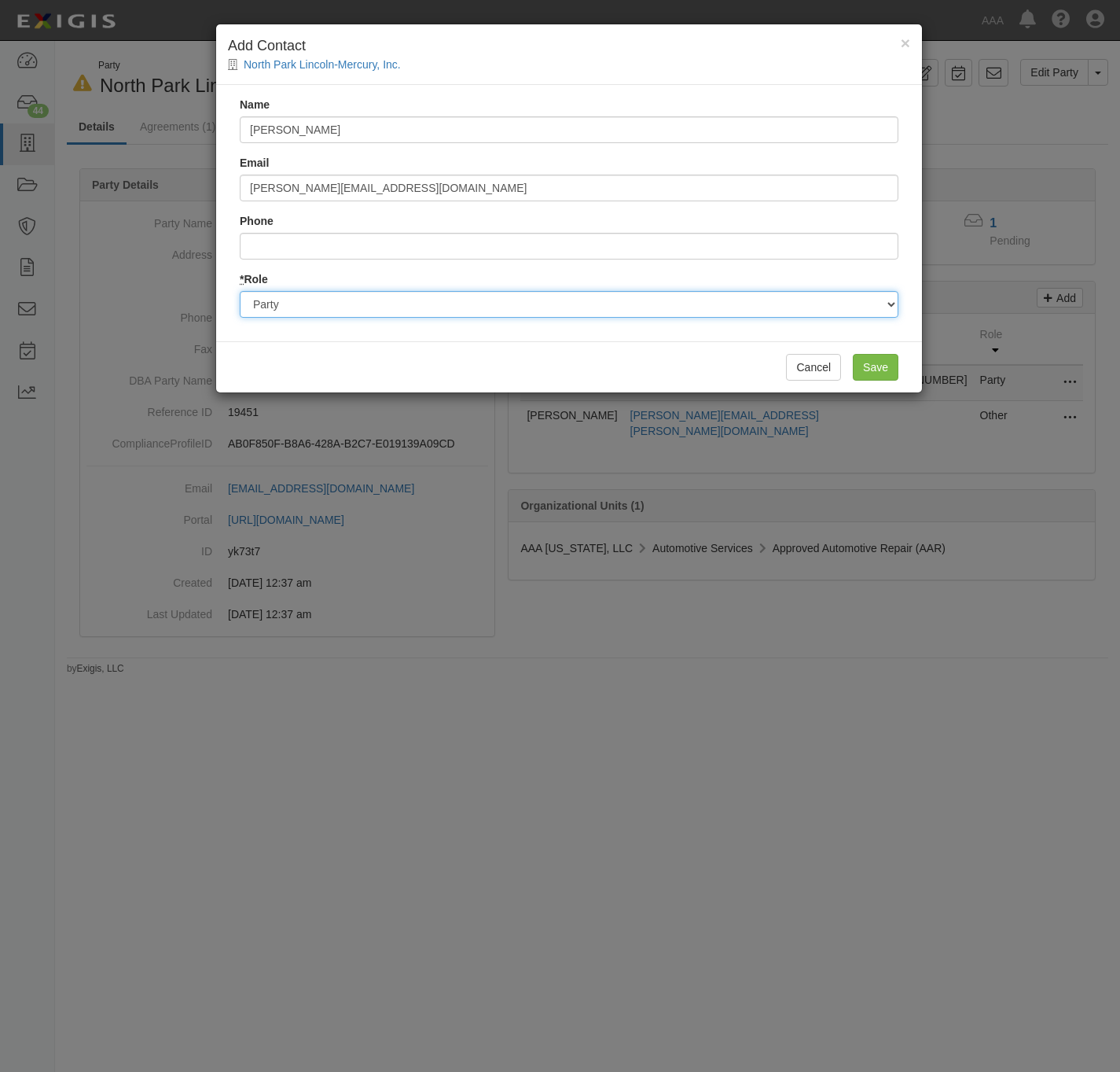
click at [368, 307] on select "Party Broker Other" at bounding box center [569, 304] width 659 height 27
select select "Broker"
click at [239, 291] on select "Party Broker Other" at bounding box center [569, 304] width 659 height 27
click at [885, 366] on input "Save" at bounding box center [876, 367] width 46 height 27
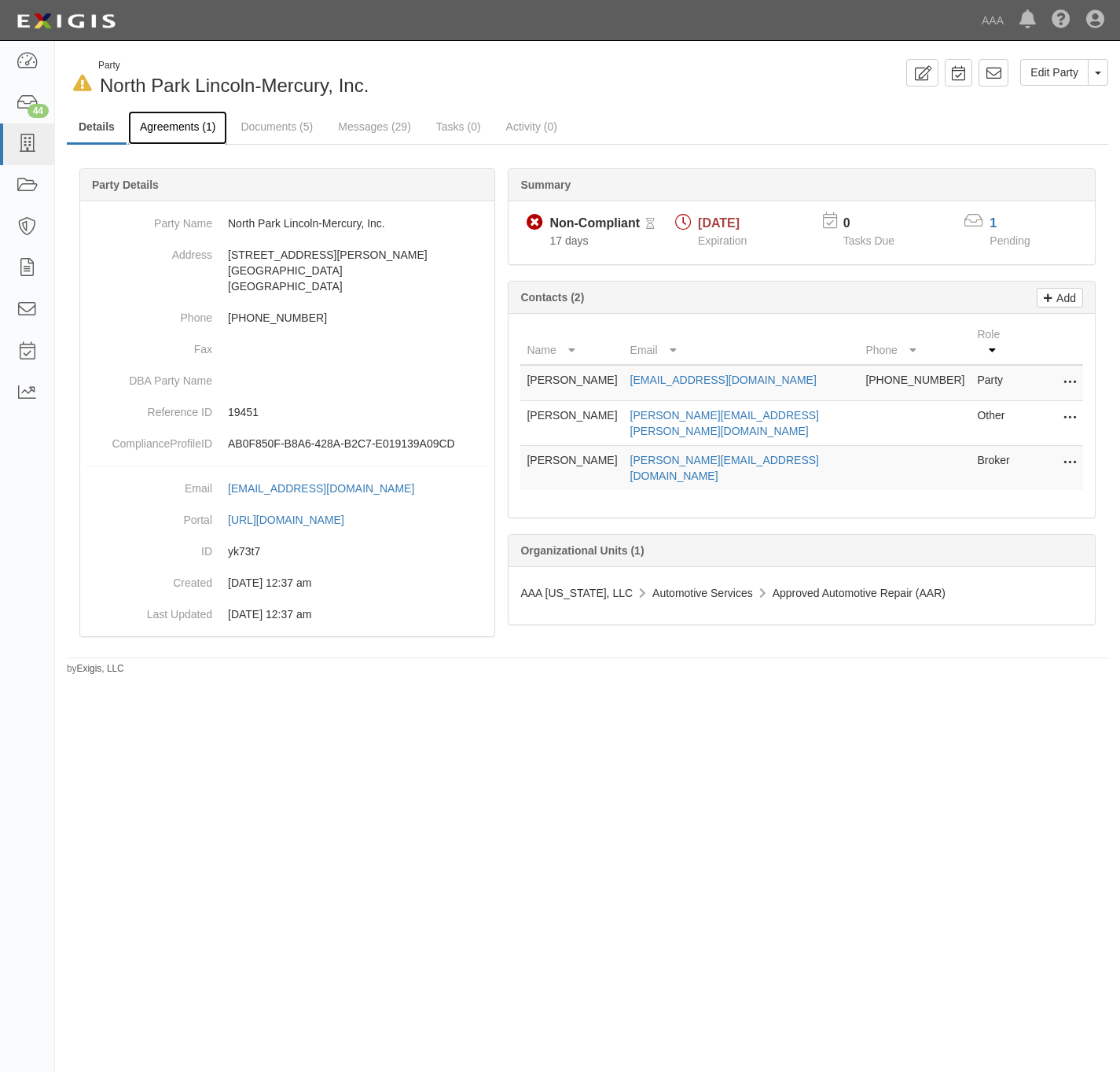
click at [178, 121] on link "Agreements (1)" at bounding box center [177, 128] width 99 height 34
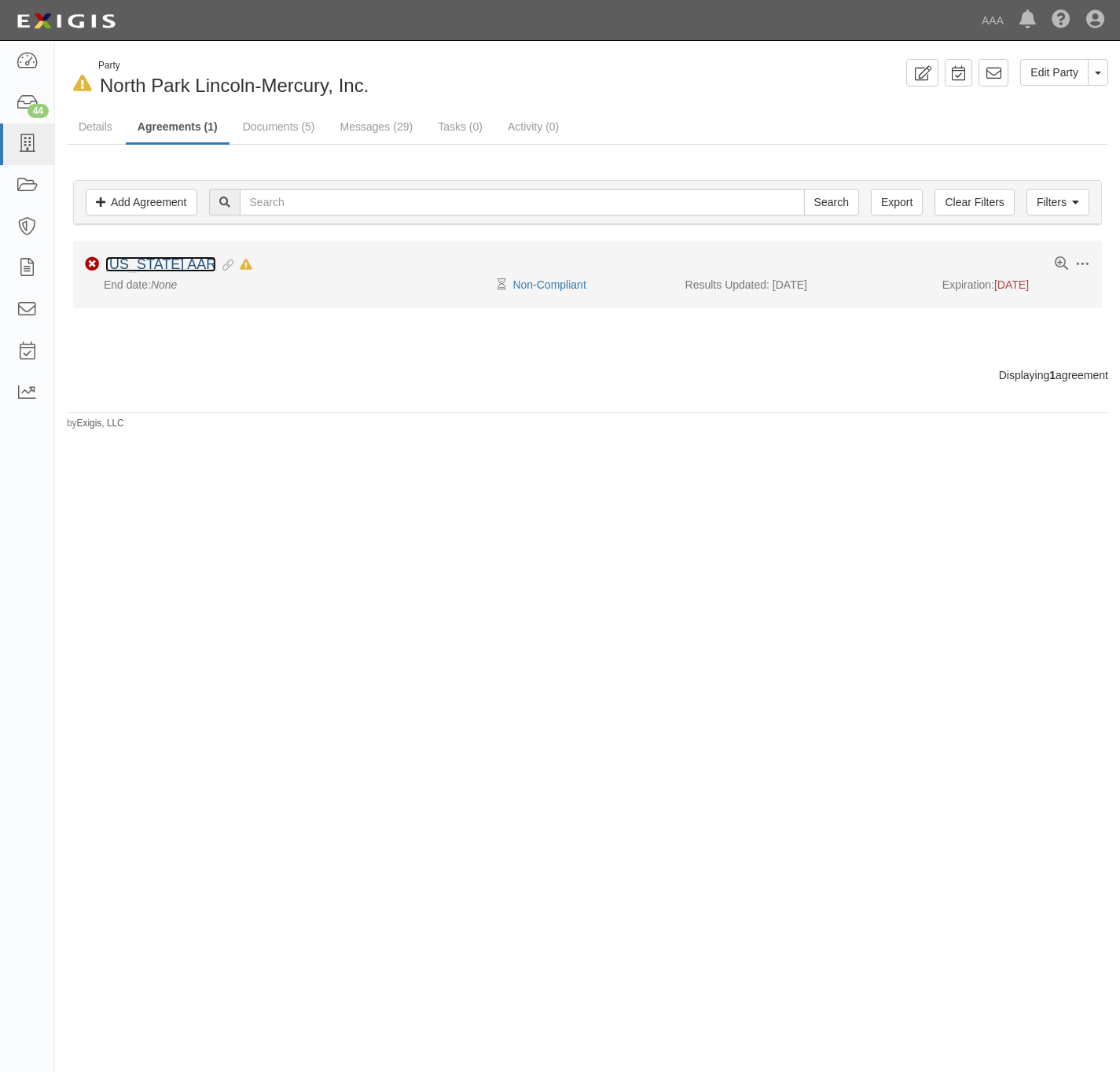
click at [135, 272] on link "[US_STATE] AAR" at bounding box center [160, 264] width 111 height 16
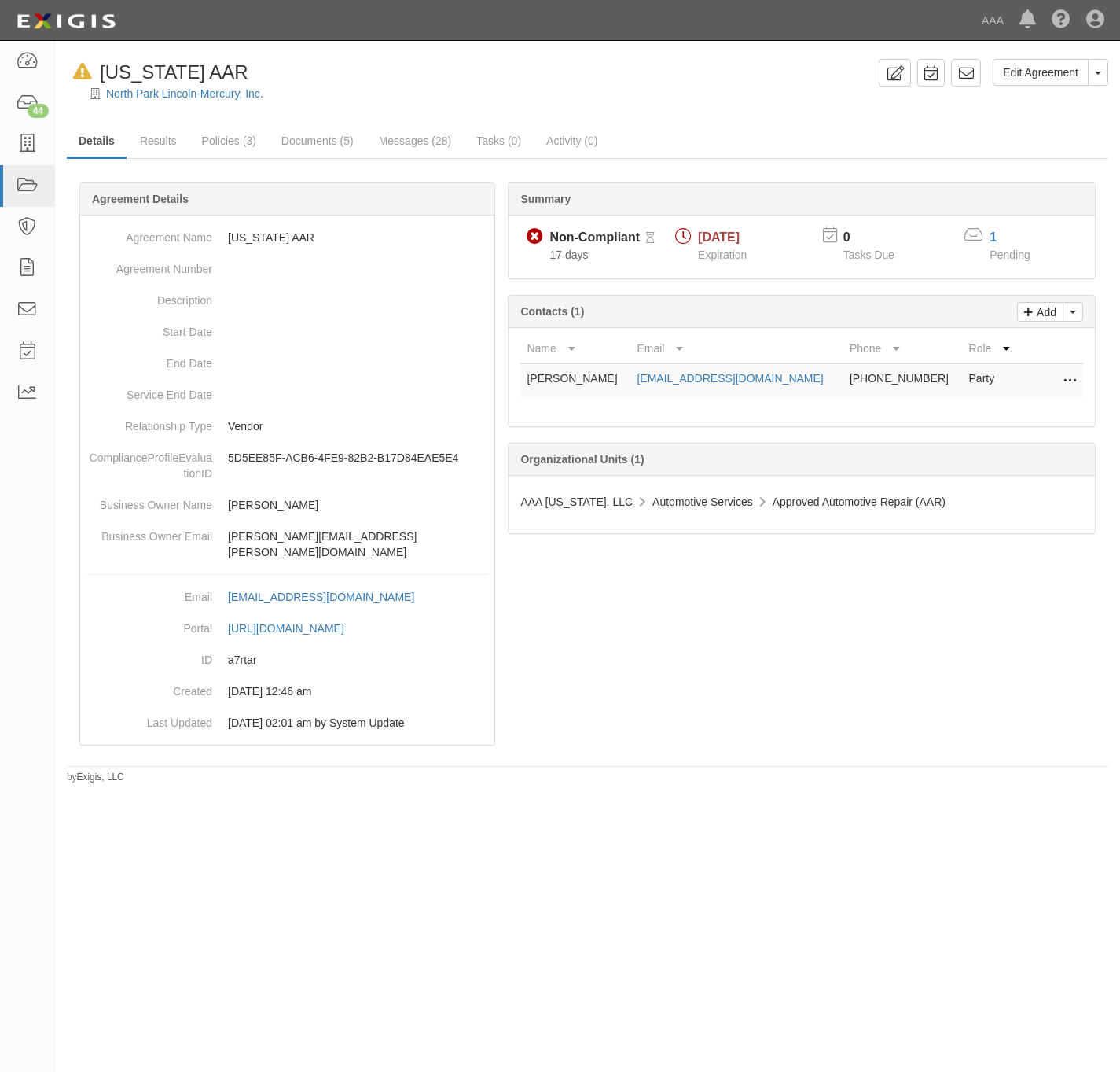
click at [1088, 320] on div "Add Toggle Contact Dropdown Change contacts Contacts (1)" at bounding box center [801, 312] width 587 height 33
click at [1075, 314] on span "button" at bounding box center [1073, 312] width 6 height 3
drag, startPoint x: 1035, startPoint y: 346, endPoint x: 953, endPoint y: 341, distance: 82.2
click at [1034, 346] on link "Change contacts" at bounding box center [1020, 340] width 125 height 21
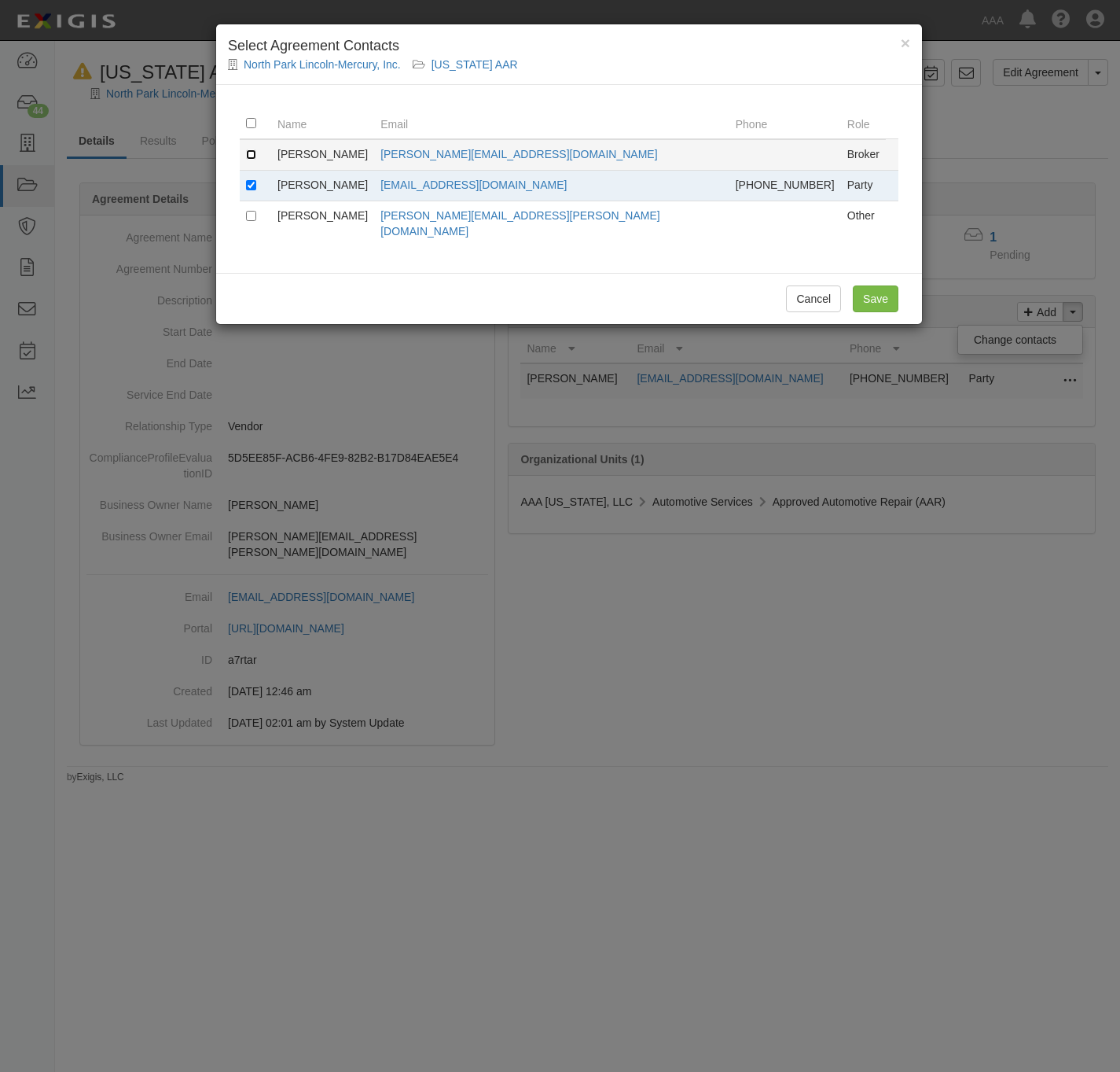
click at [250, 156] on input "checkbox" at bounding box center [251, 154] width 10 height 10
checkbox input "true"
click at [248, 189] on input "checkbox" at bounding box center [251, 185] width 10 height 10
checkbox input "false"
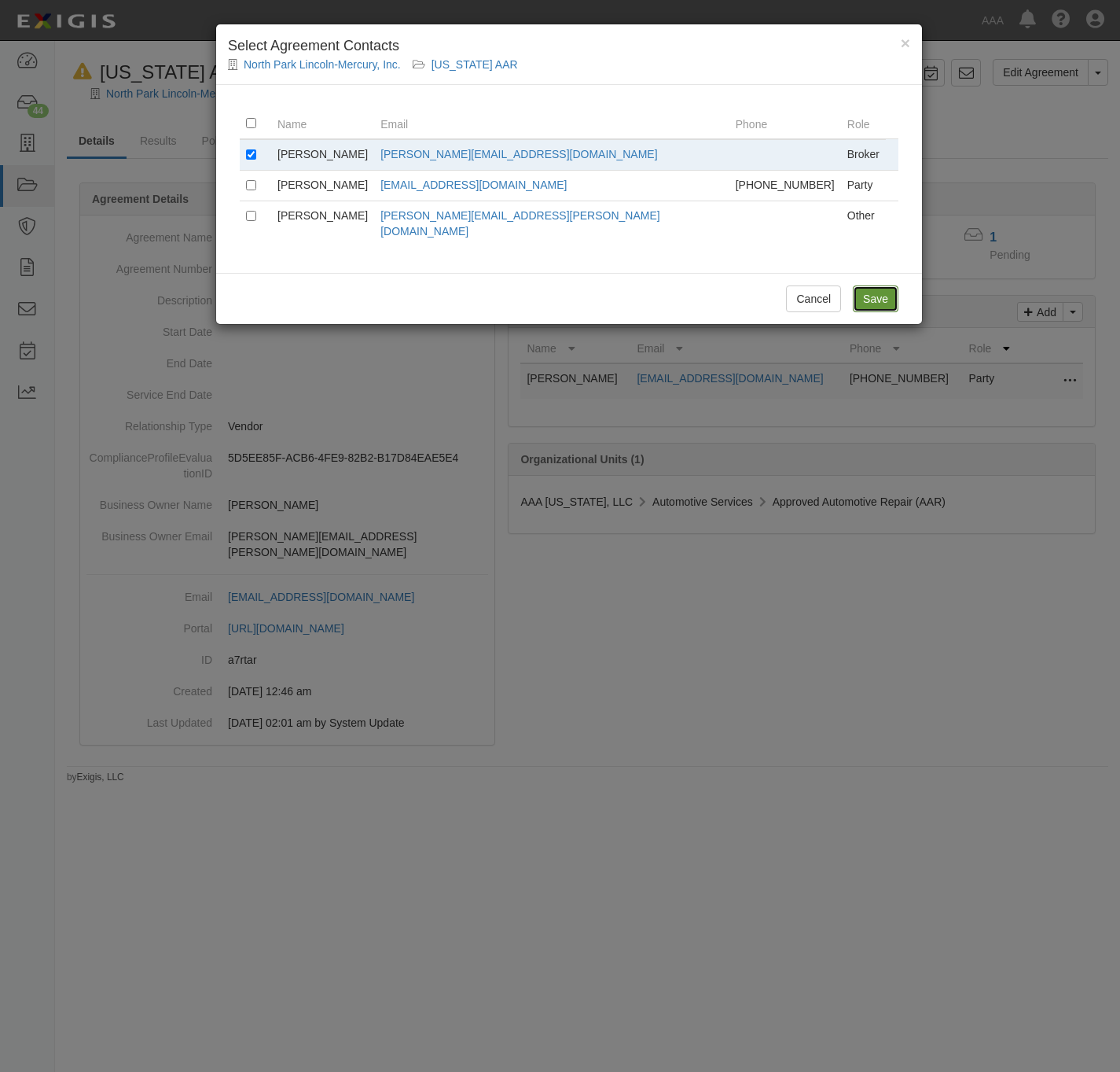
click at [875, 290] on input "Save" at bounding box center [876, 298] width 46 height 27
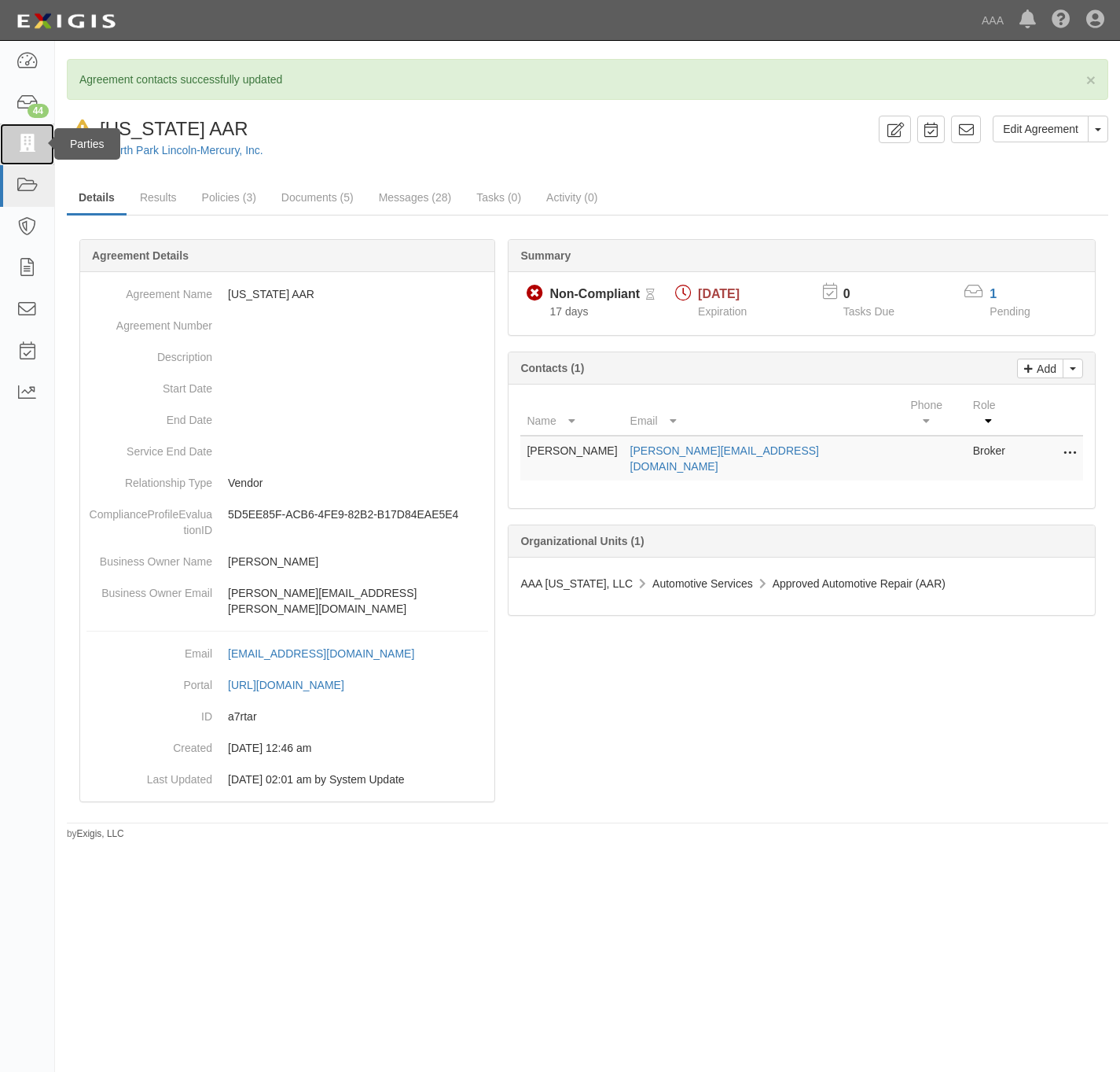
click at [31, 142] on icon at bounding box center [27, 145] width 22 height 18
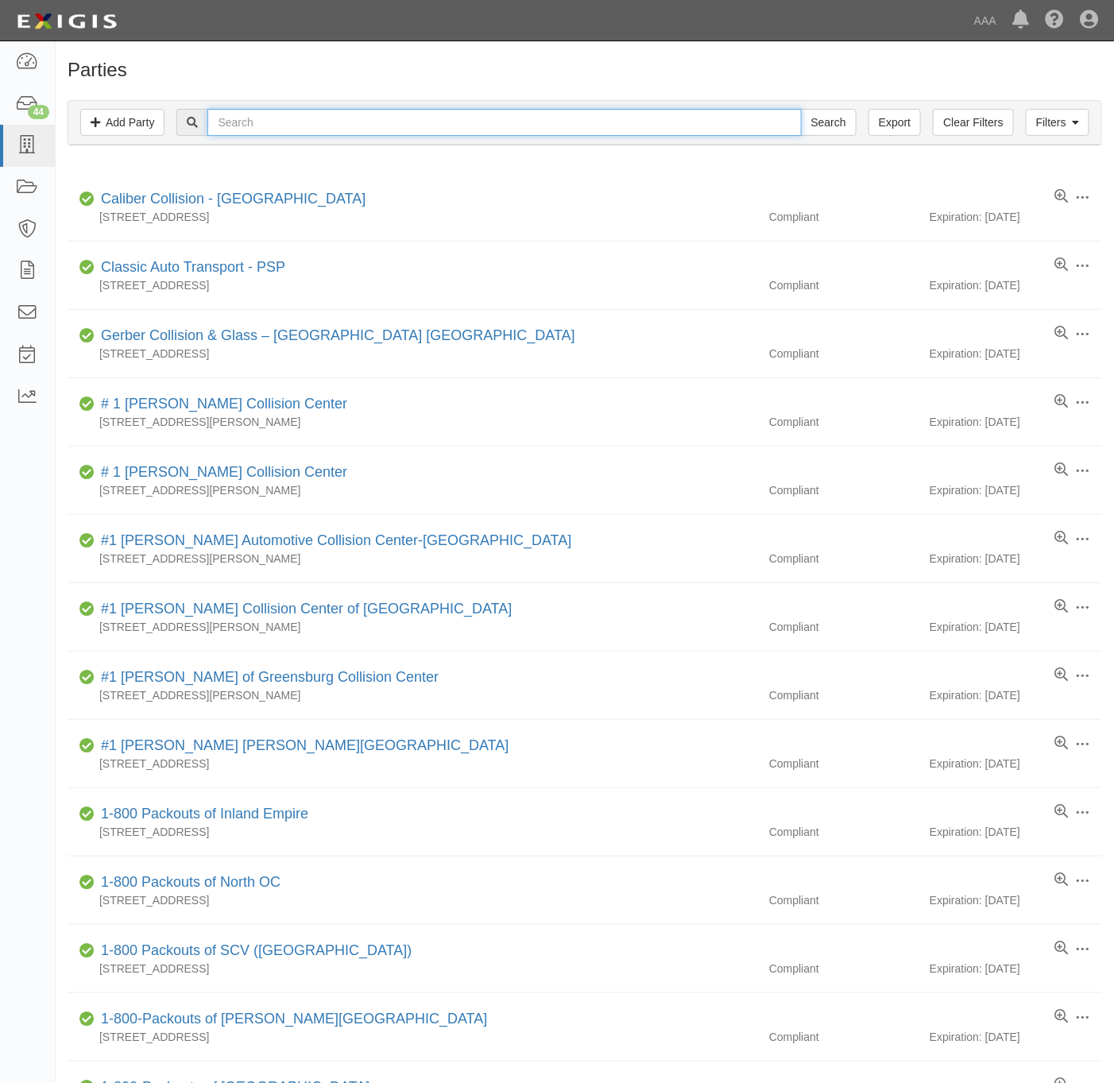
click at [365, 120] on input "text" at bounding box center [503, 122] width 593 height 27
paste input "31221"
type input "31221"
click at [837, 117] on input "Search" at bounding box center [829, 122] width 56 height 27
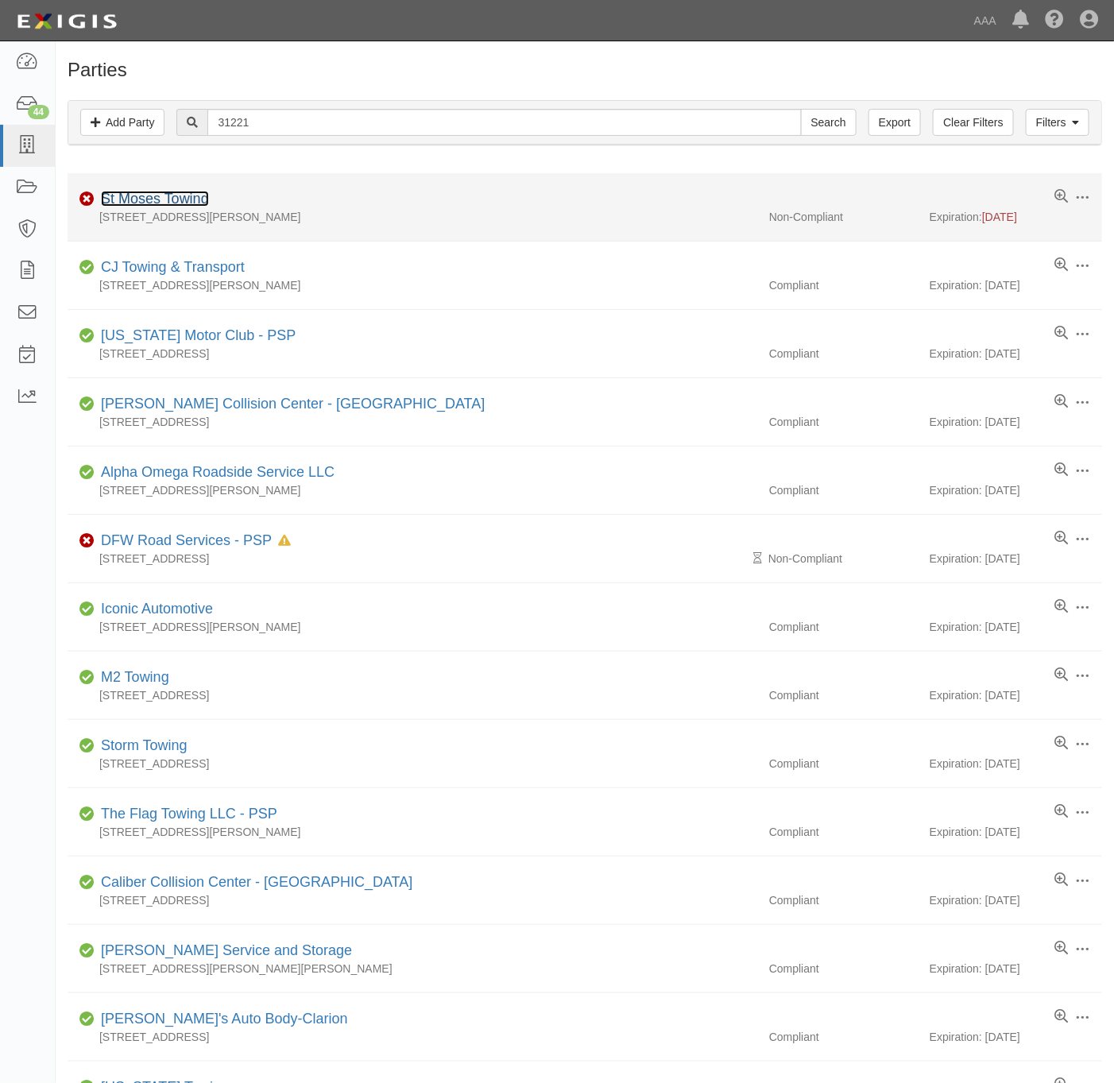
click at [155, 205] on link "St Moses Towing" at bounding box center [155, 199] width 108 height 16
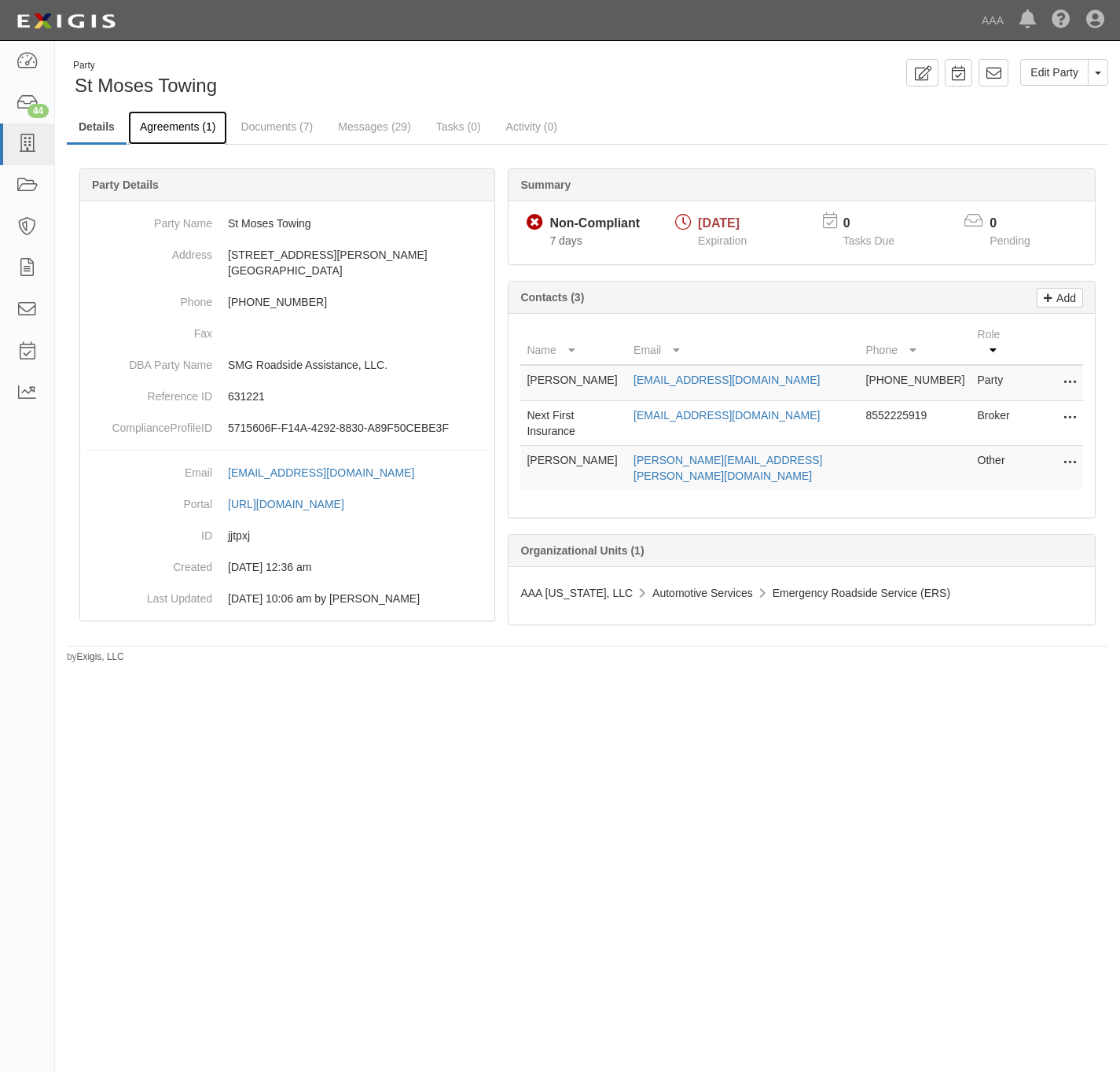
click at [189, 126] on link "Agreements (1)" at bounding box center [177, 128] width 99 height 34
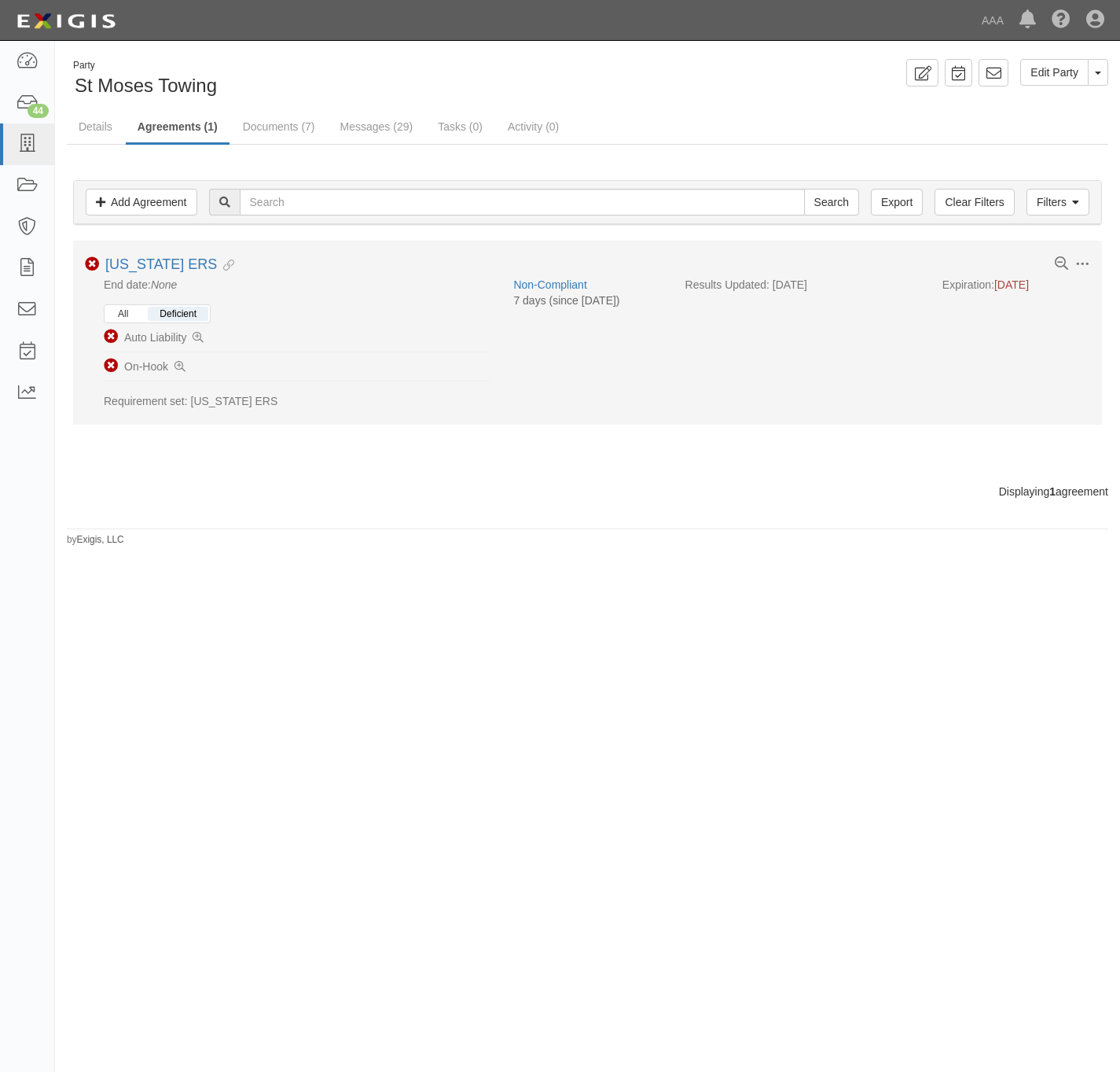
click at [130, 314] on button "All" at bounding box center [123, 314] width 34 height 14
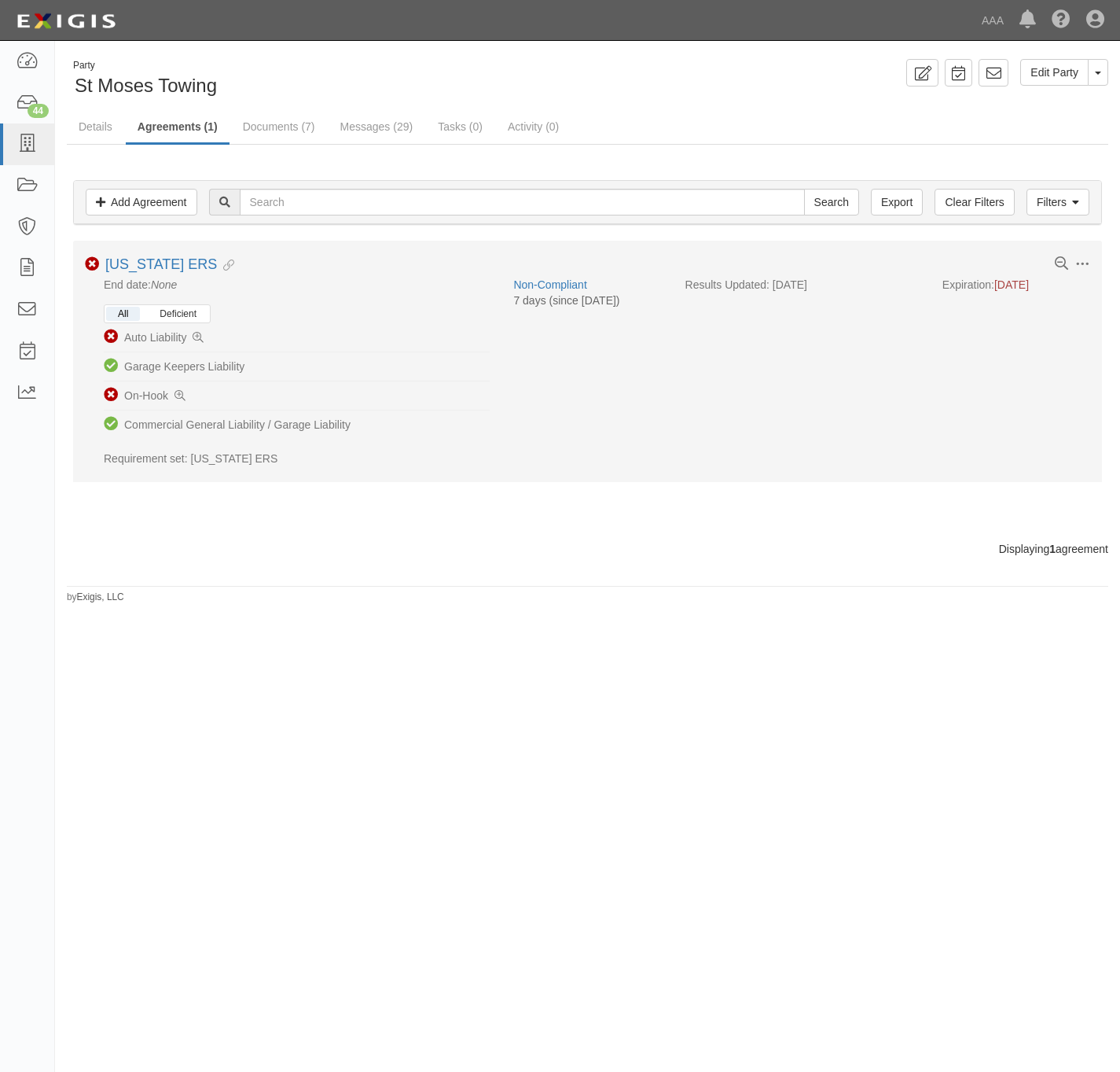
click at [175, 310] on button "Deficient" at bounding box center [177, 314] width 60 height 14
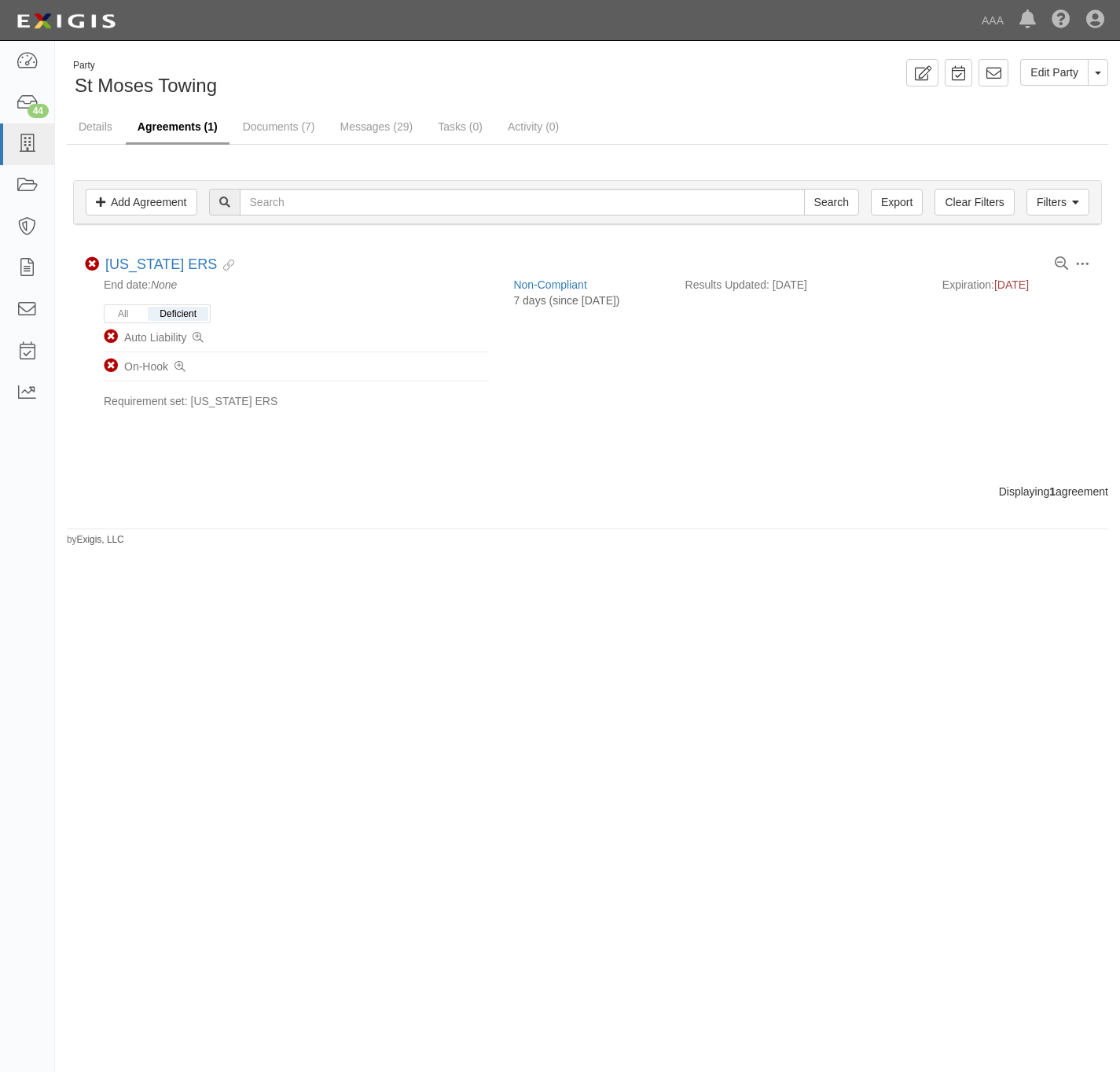
click at [173, 128] on link "Agreements (1)" at bounding box center [177, 128] width 104 height 34
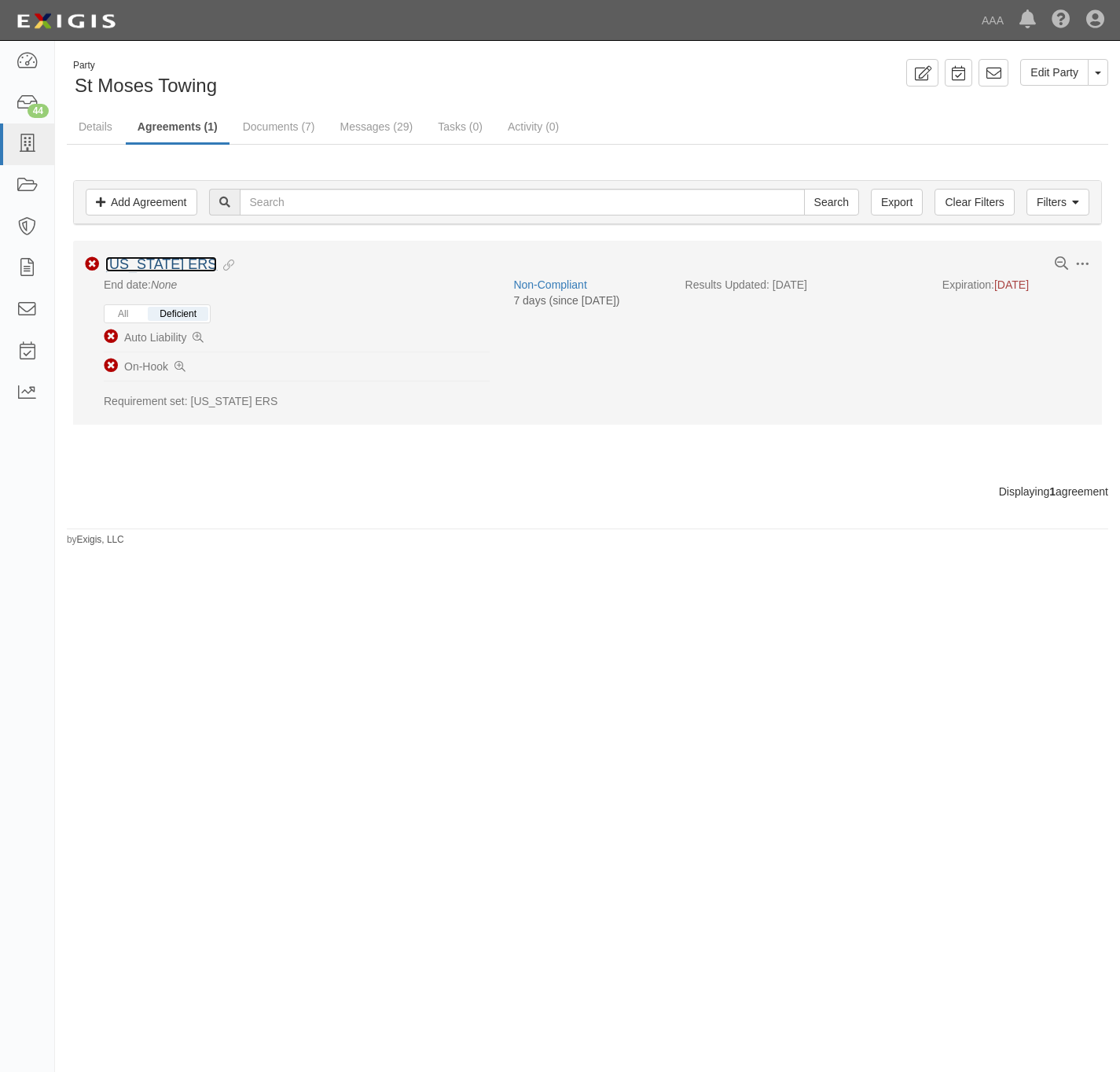
click at [141, 272] on link "[US_STATE] ERS" at bounding box center [160, 264] width 112 height 16
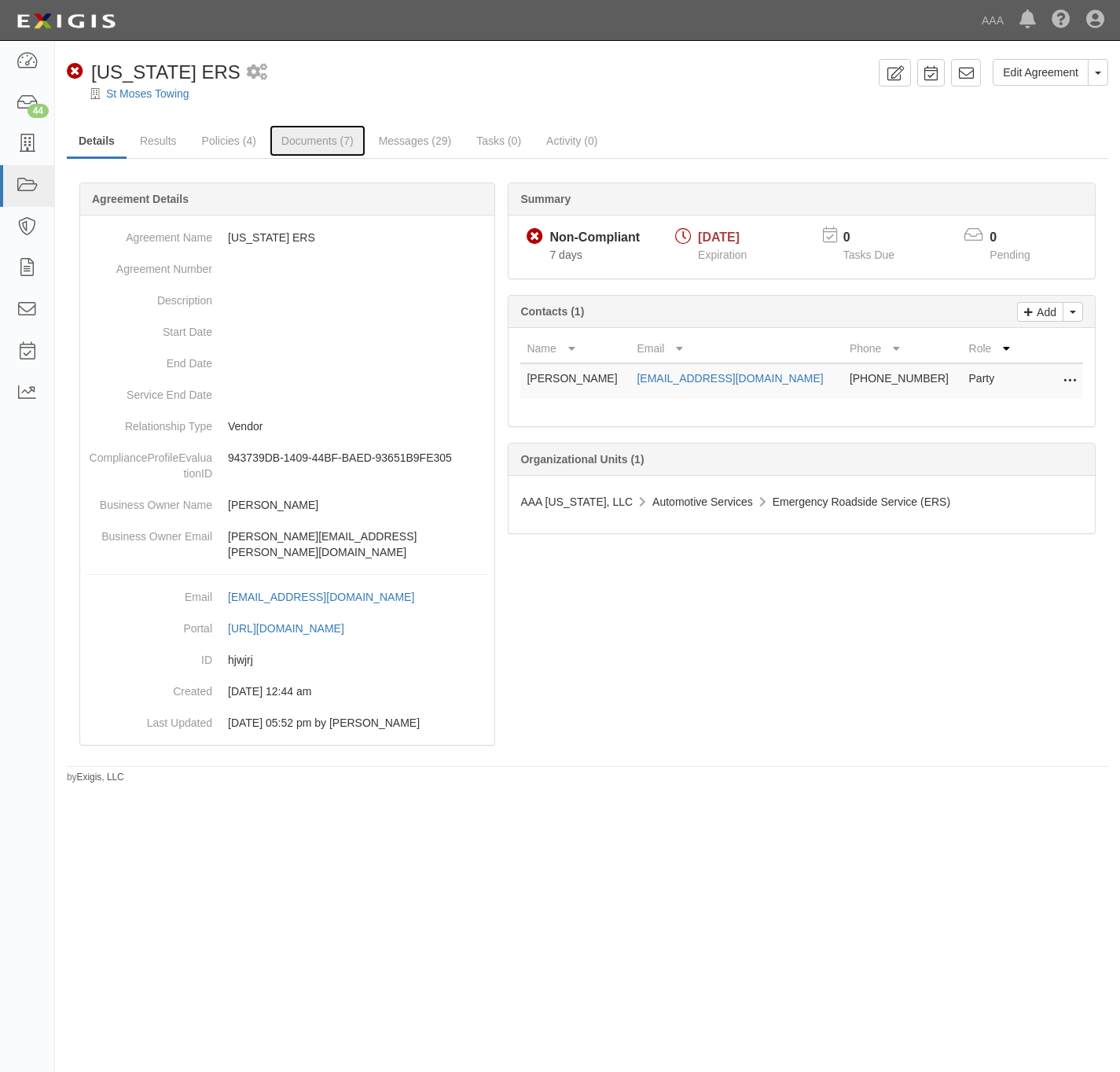
drag, startPoint x: 328, startPoint y: 143, endPoint x: 1003, endPoint y: 105, distance: 676.1
click at [328, 140] on link "Documents (7)" at bounding box center [317, 141] width 96 height 32
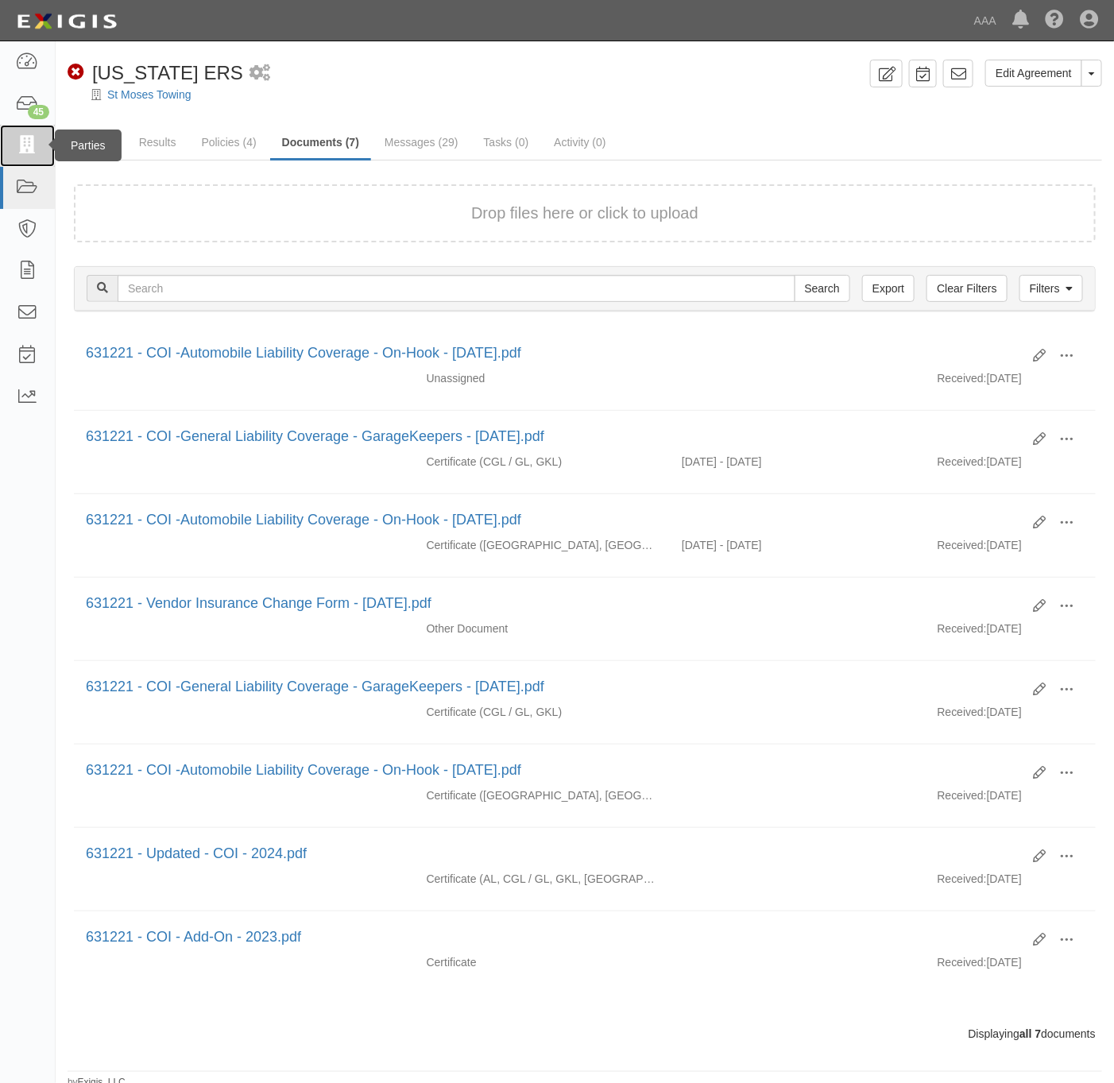
click at [27, 141] on icon at bounding box center [27, 146] width 22 height 18
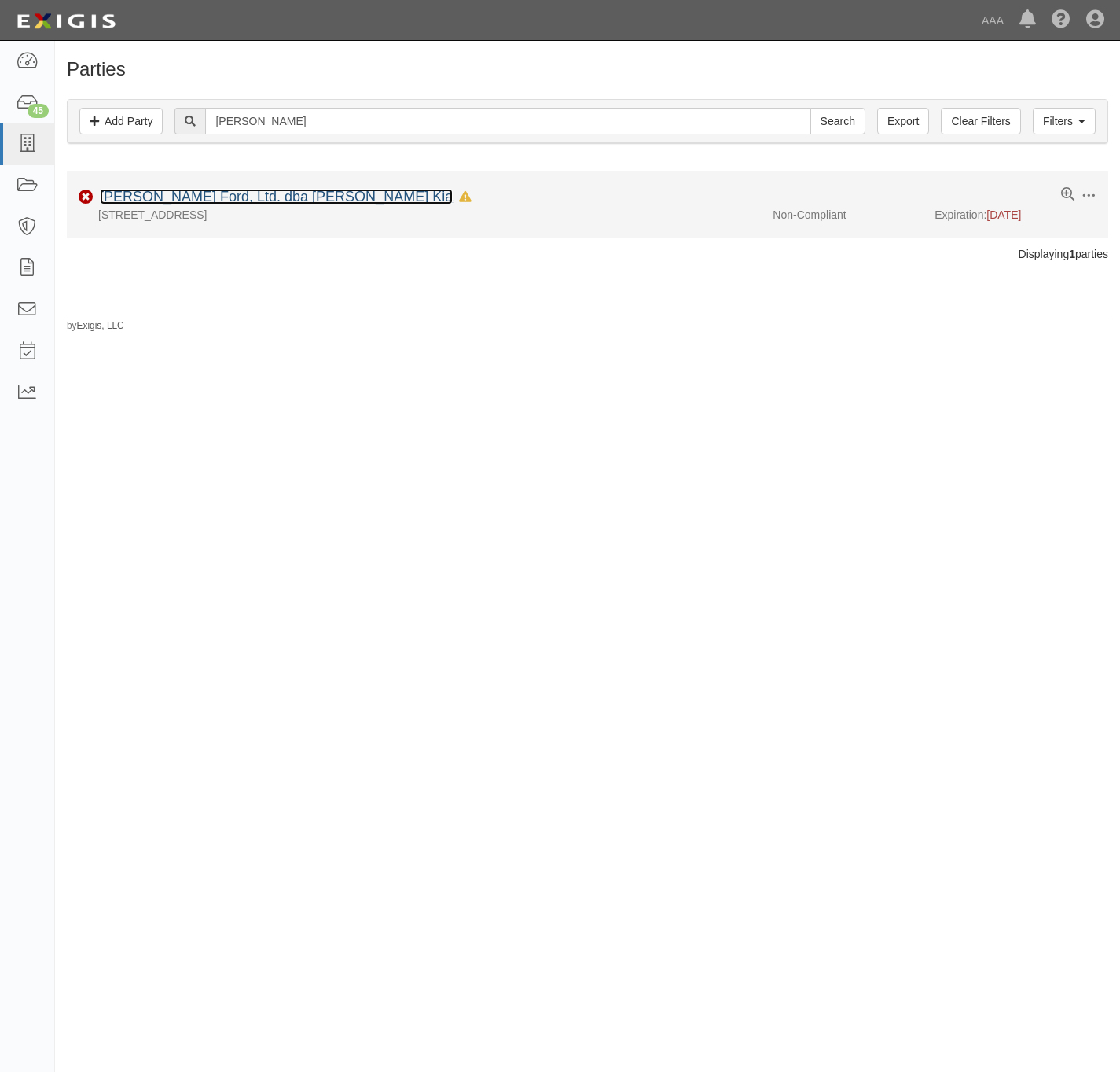
click at [197, 198] on link "[PERSON_NAME] Ford, Ltd. dba [PERSON_NAME] Kia" at bounding box center [276, 197] width 353 height 16
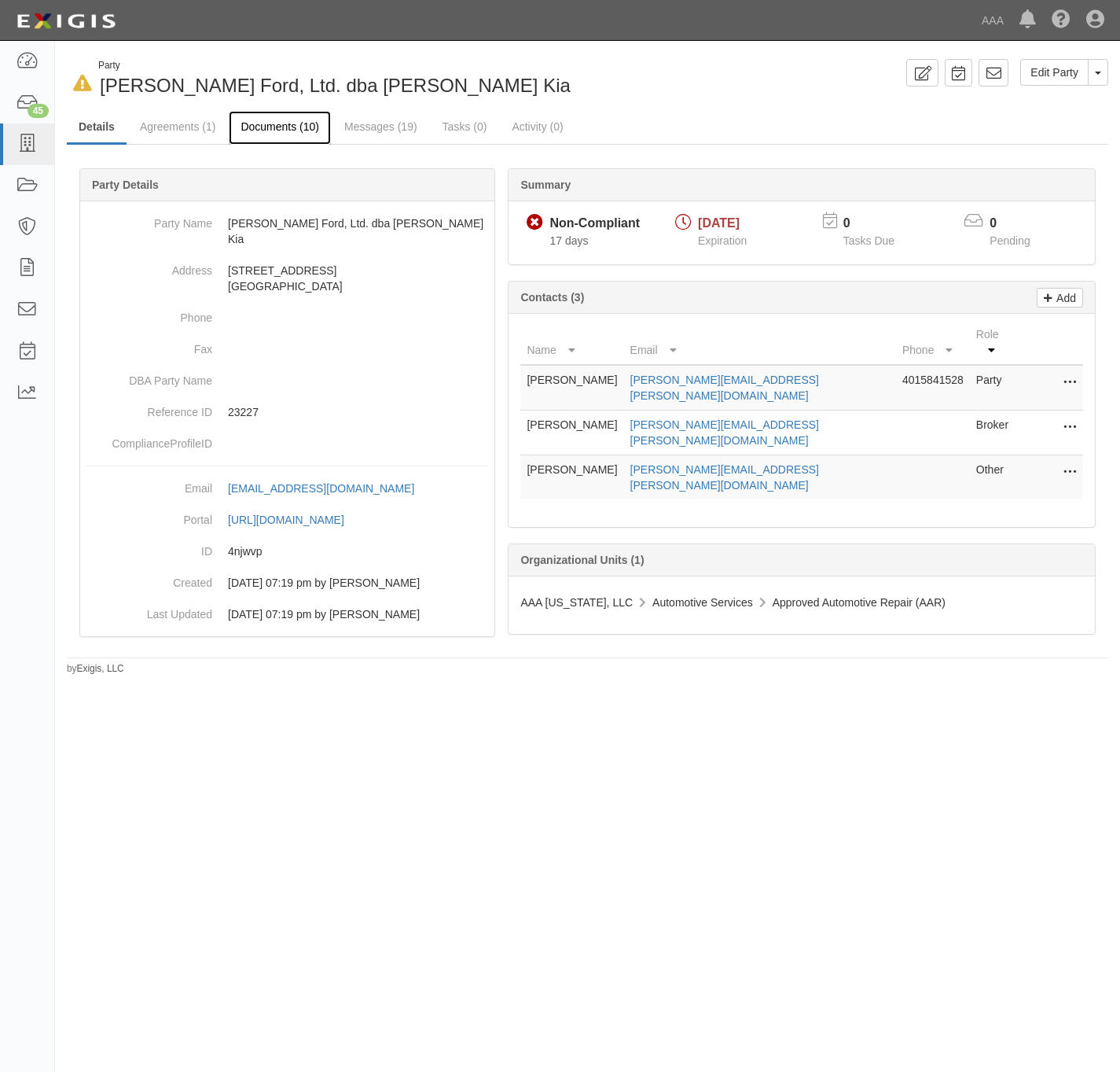
click at [269, 124] on link "Documents (10)" at bounding box center [279, 128] width 102 height 34
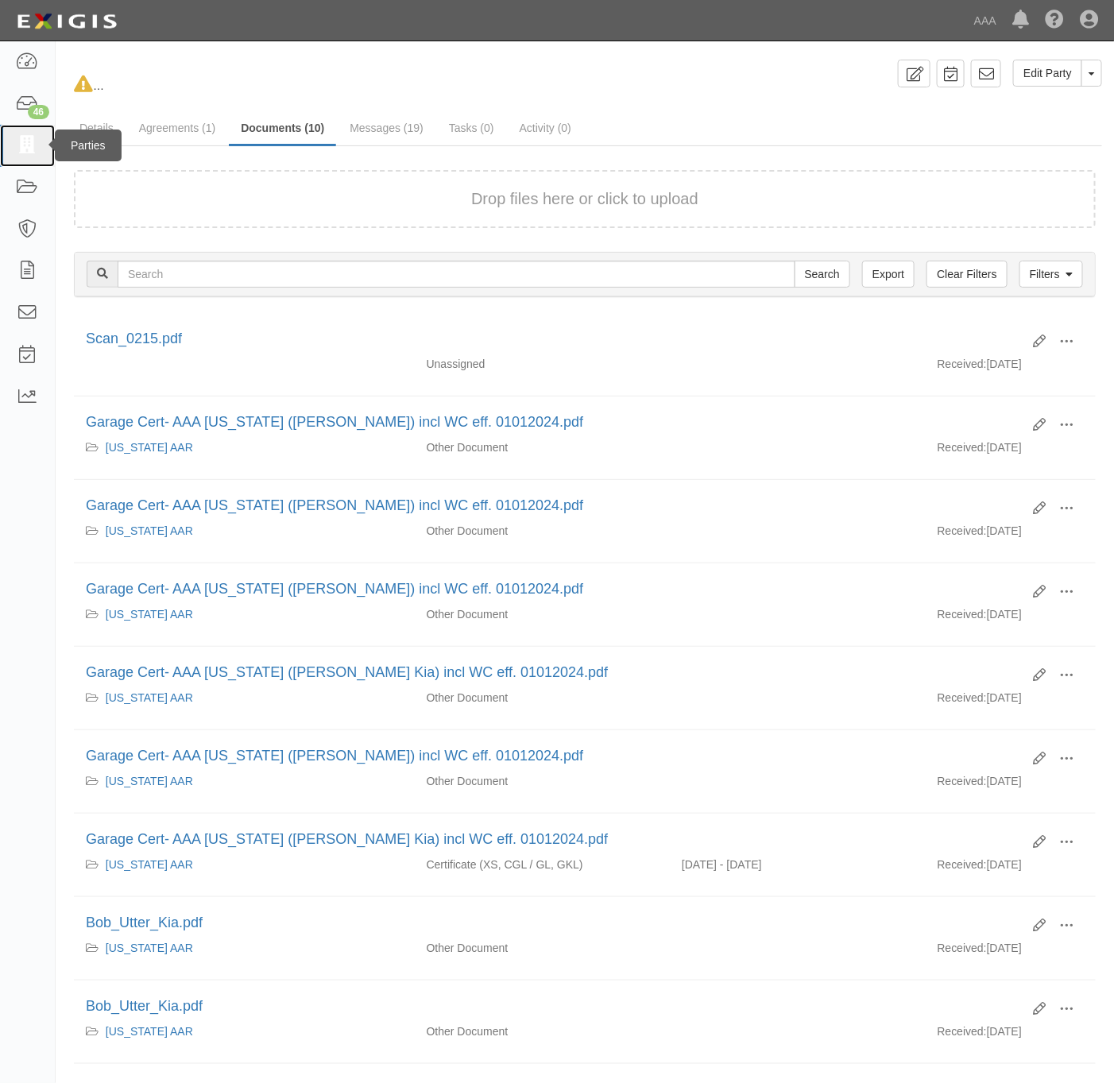
click at [31, 138] on icon at bounding box center [27, 146] width 22 height 18
